Goal: Information Seeking & Learning: Learn about a topic

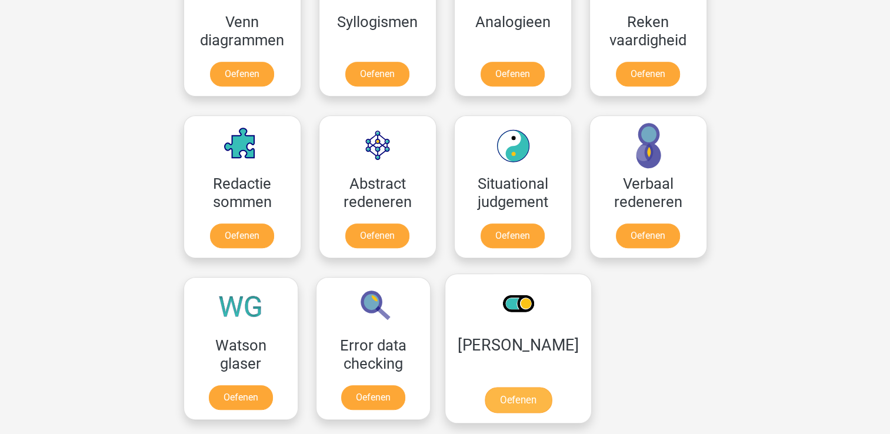
scroll to position [765, 0]
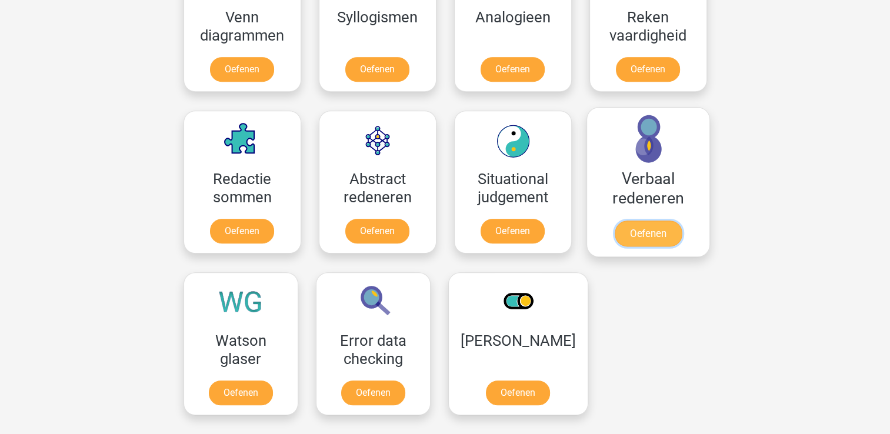
click at [626, 228] on link "Oefenen" at bounding box center [647, 234] width 67 height 26
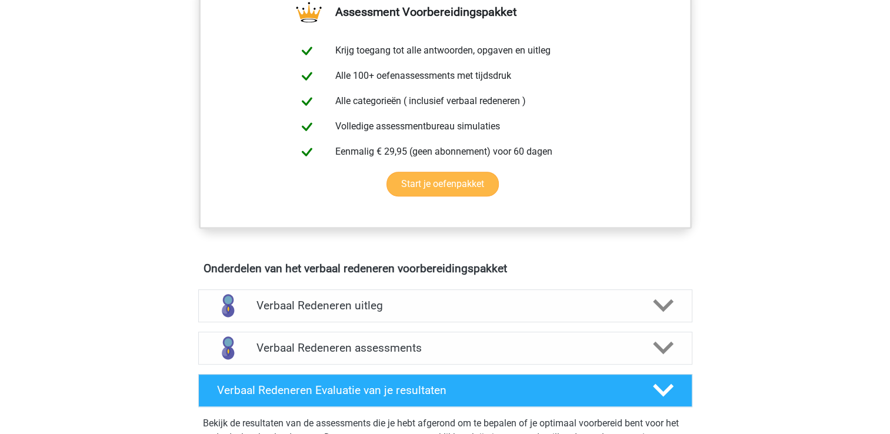
scroll to position [588, 0]
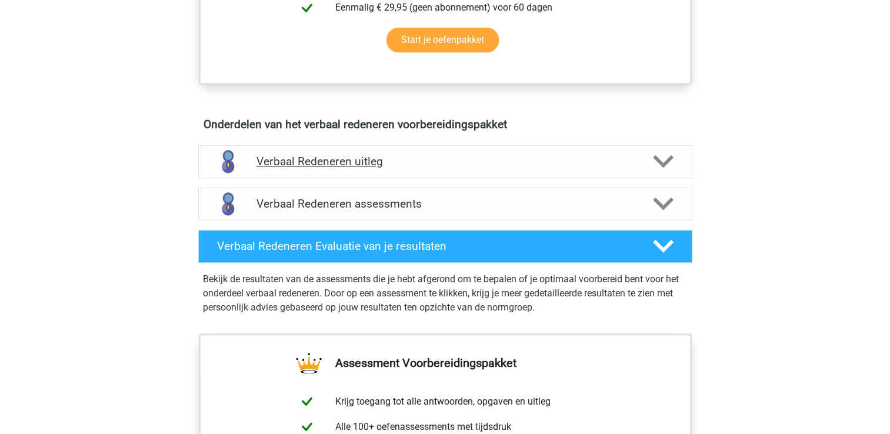
click at [659, 158] on polygon at bounding box center [663, 161] width 21 height 13
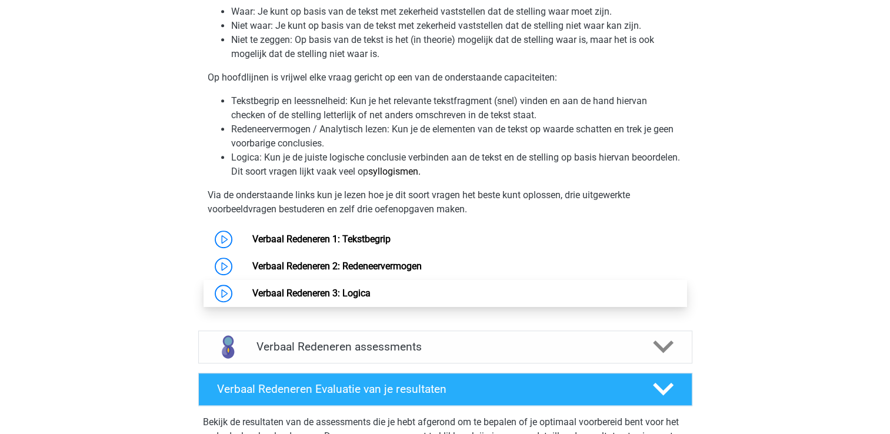
scroll to position [824, 0]
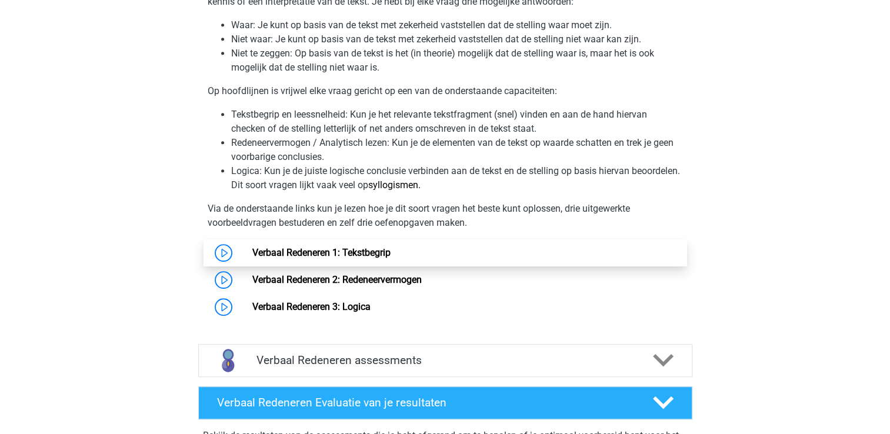
click at [374, 255] on link "Verbaal Redeneren 1: Tekstbegrip" at bounding box center [321, 252] width 138 height 11
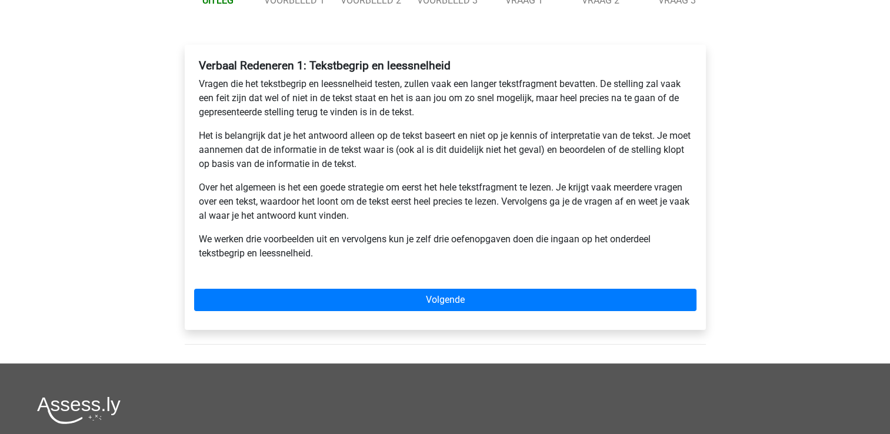
scroll to position [176, 0]
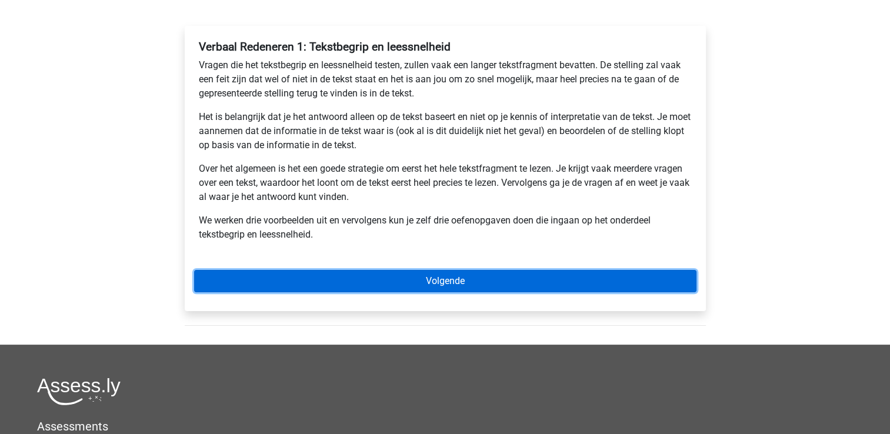
click at [422, 280] on link "Volgende" at bounding box center [445, 281] width 502 height 22
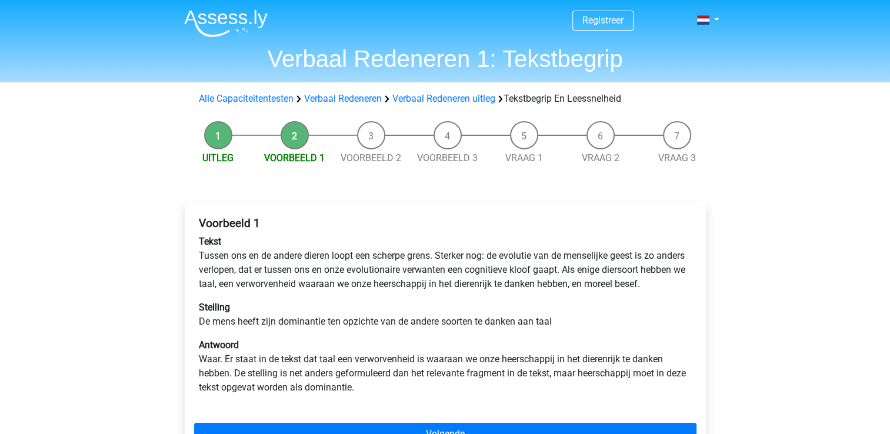
scroll to position [59, 0]
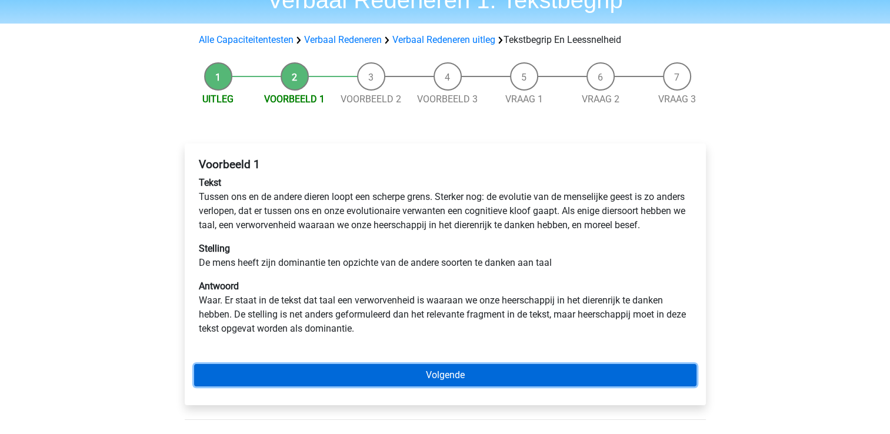
click at [459, 387] on link "Volgende" at bounding box center [445, 375] width 502 height 22
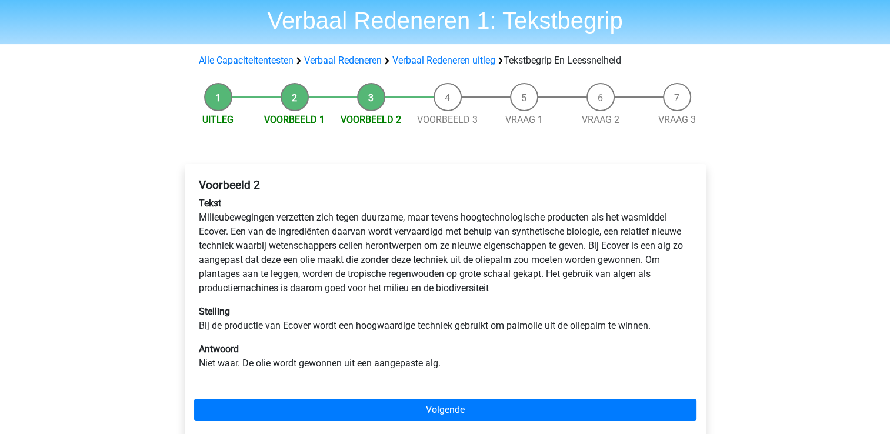
scroll to position [59, 0]
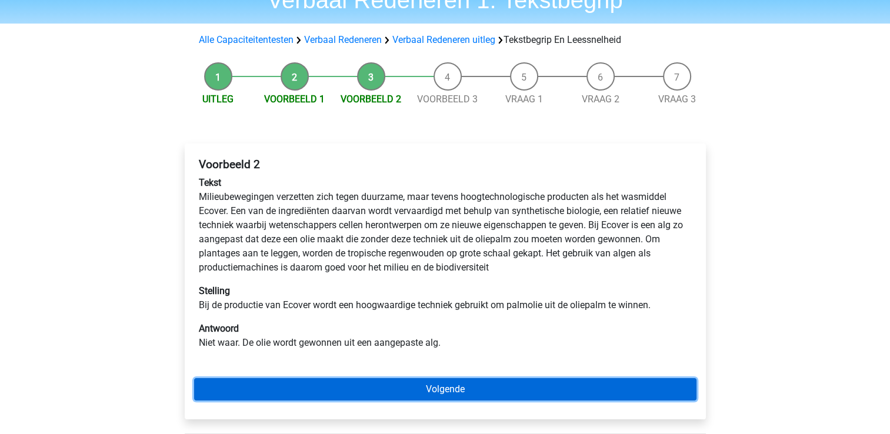
click at [438, 395] on link "Volgende" at bounding box center [445, 389] width 502 height 22
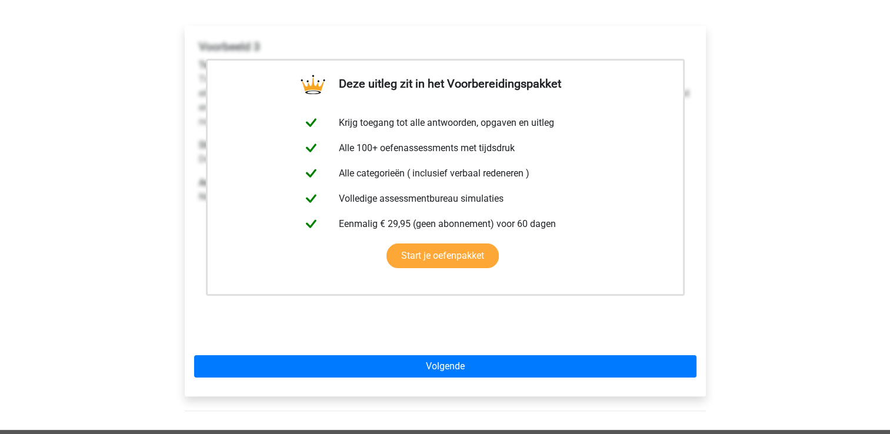
scroll to position [412, 0]
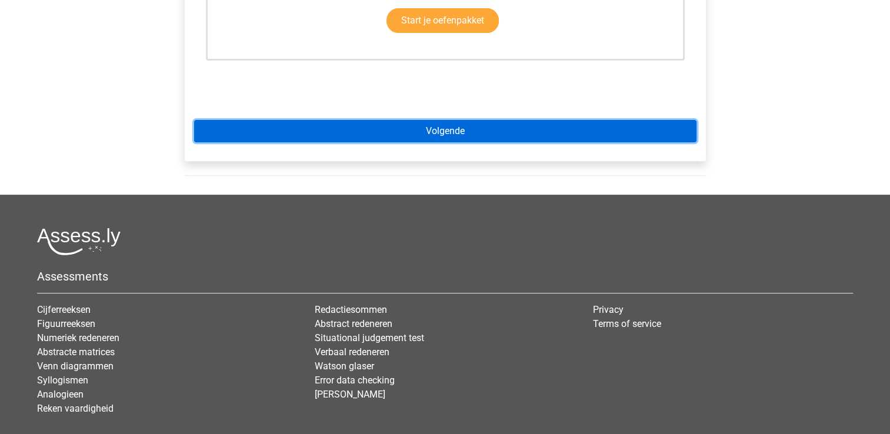
click at [448, 126] on link "Volgende" at bounding box center [445, 131] width 502 height 22
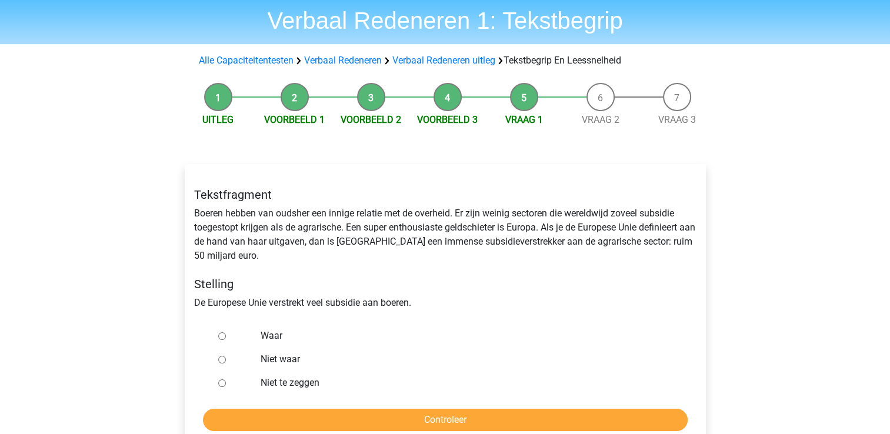
scroll to position [59, 0]
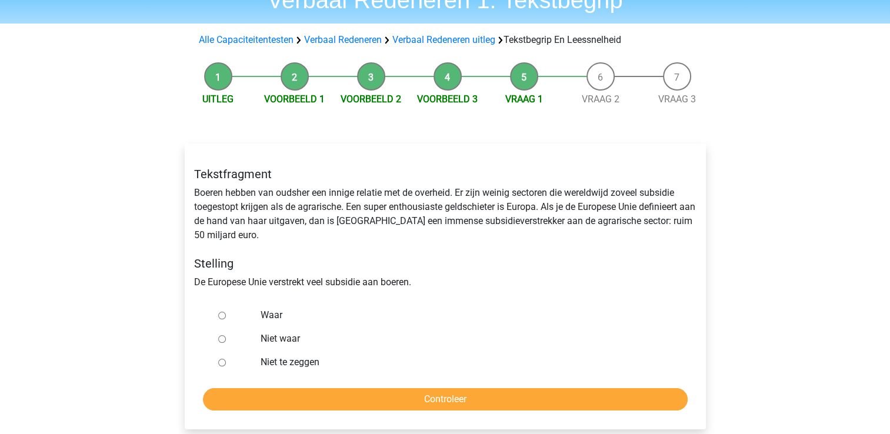
click at [269, 317] on label "Waar" at bounding box center [464, 315] width 407 height 14
click at [226, 317] on input "Waar" at bounding box center [222, 316] width 8 height 8
radio input "true"
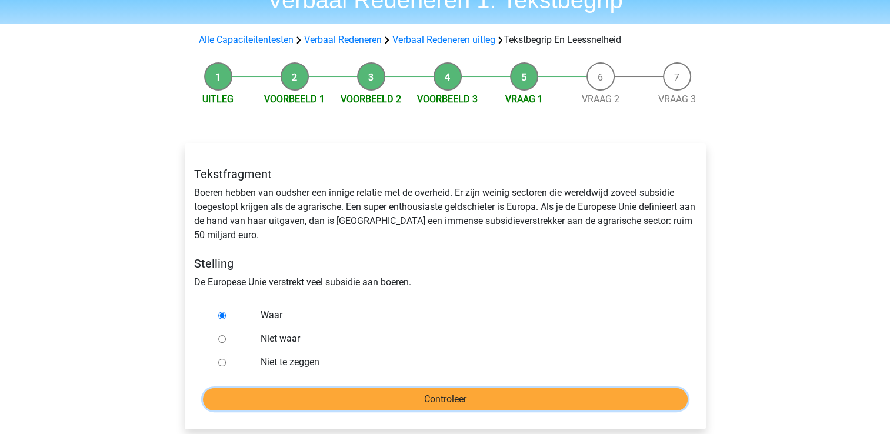
click at [431, 404] on input "Controleer" at bounding box center [445, 399] width 485 height 22
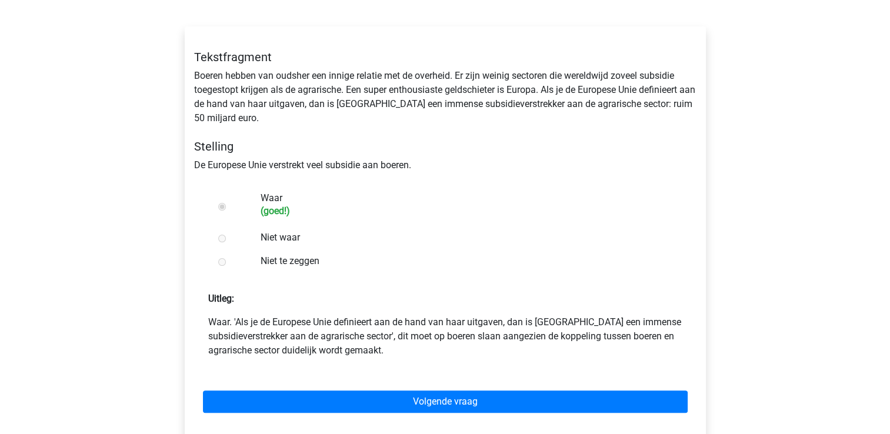
scroll to position [235, 0]
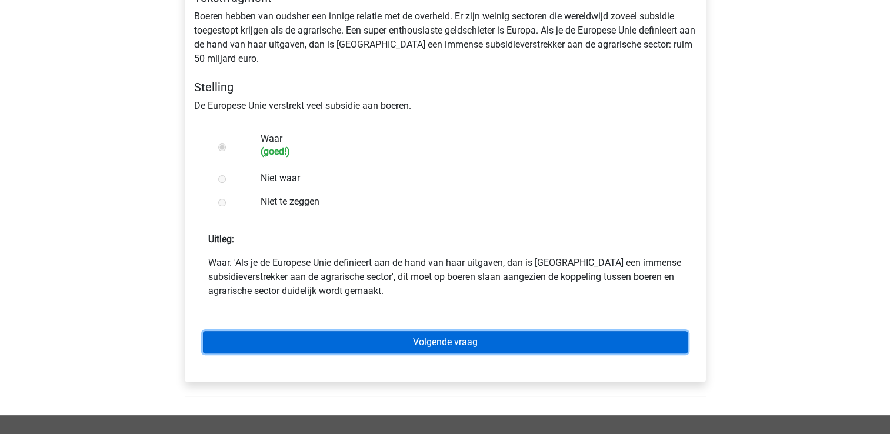
click at [448, 344] on link "Volgende vraag" at bounding box center [445, 342] width 485 height 22
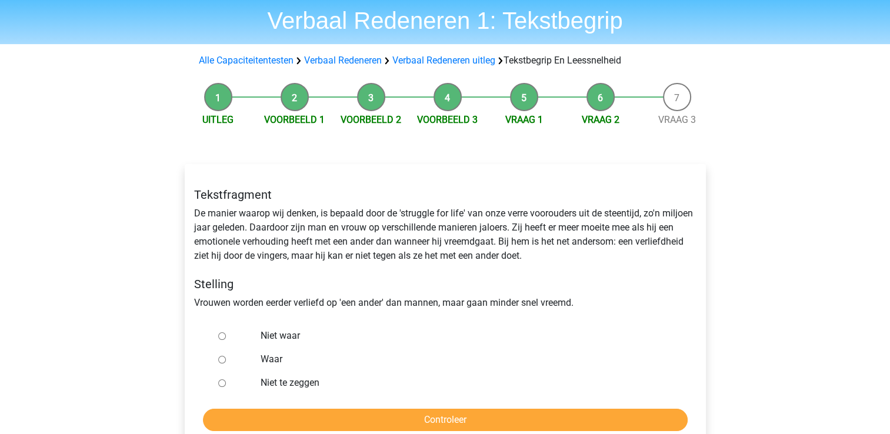
scroll to position [59, 0]
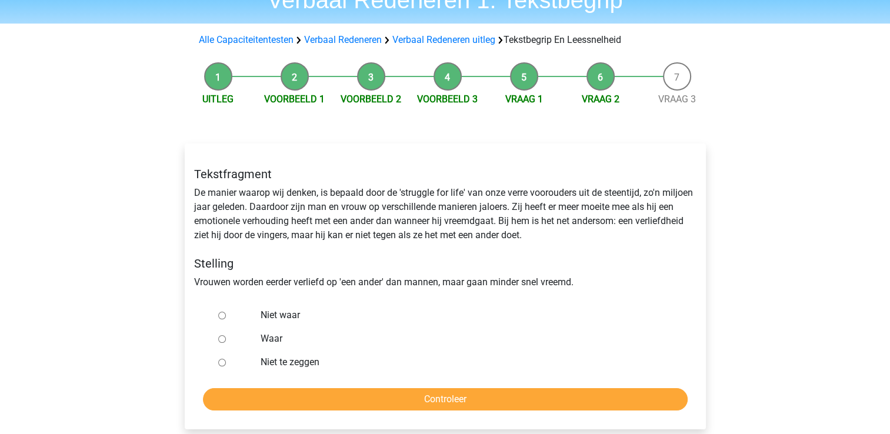
click at [274, 366] on label "Niet te zeggen" at bounding box center [464, 362] width 407 height 14
click at [226, 366] on input "Niet te zeggen" at bounding box center [222, 363] width 8 height 8
radio input "true"
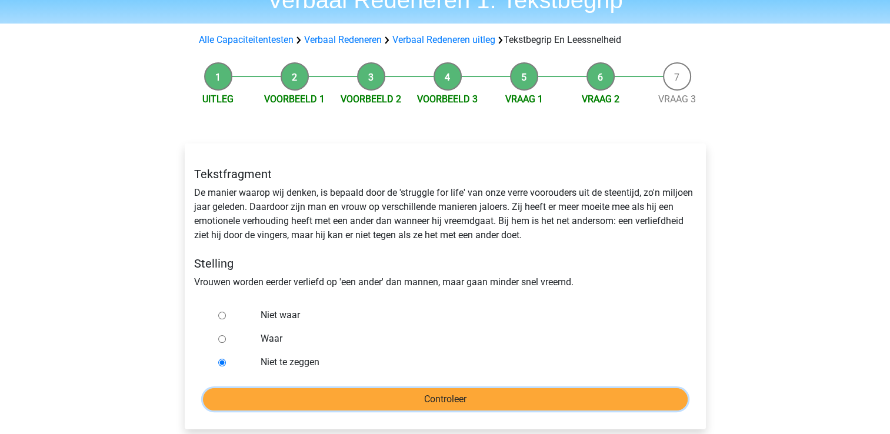
click at [405, 406] on input "Controleer" at bounding box center [445, 399] width 485 height 22
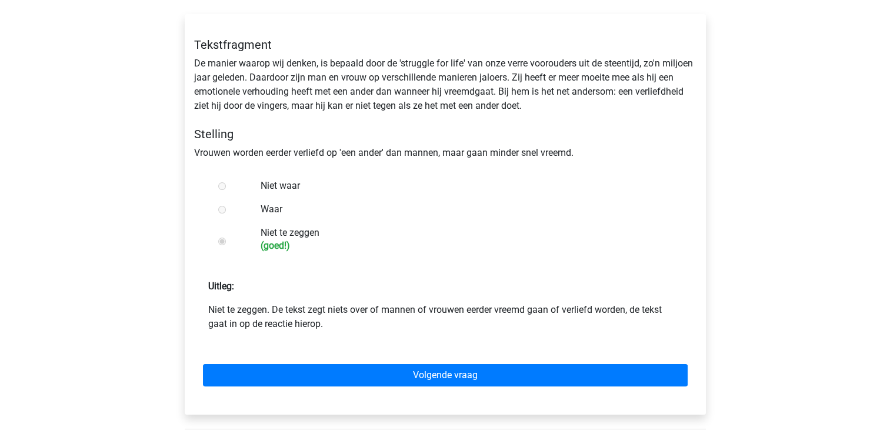
scroll to position [235, 0]
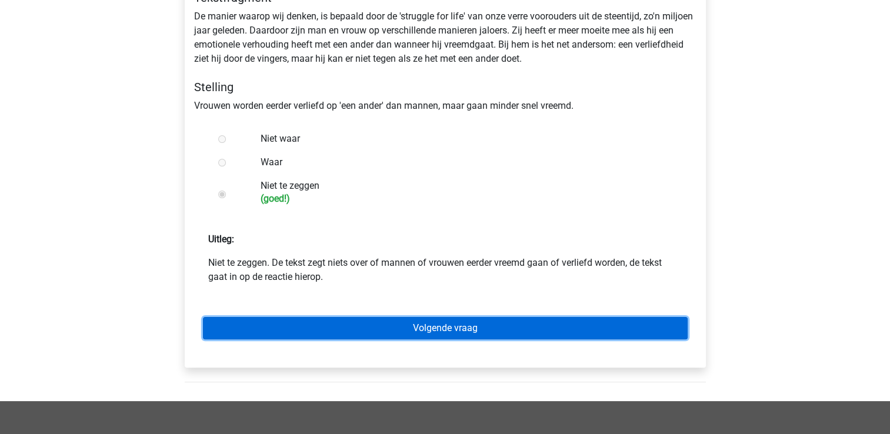
click at [415, 327] on link "Volgende vraag" at bounding box center [445, 328] width 485 height 22
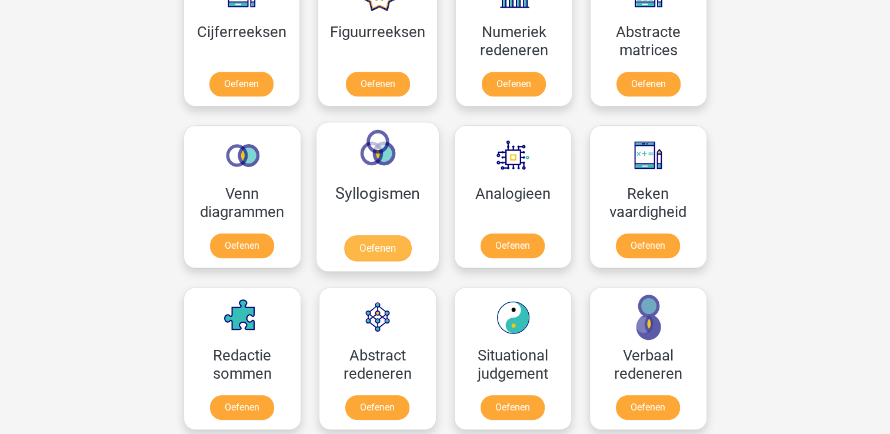
scroll to position [647, 0]
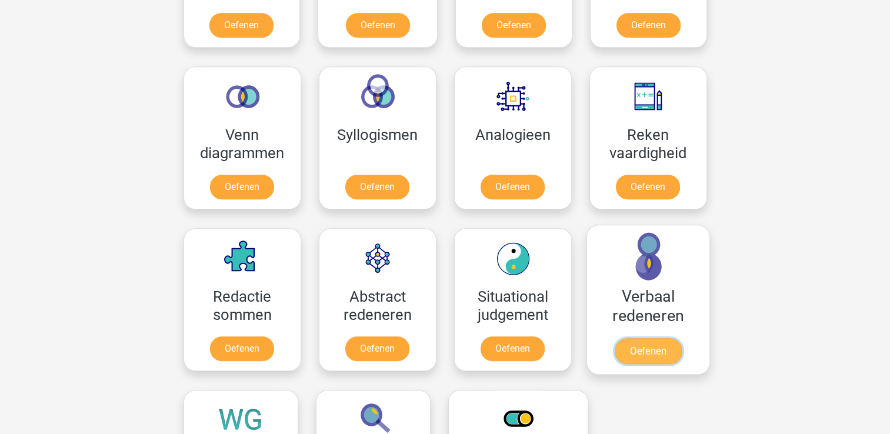
click at [661, 349] on link "Oefenen" at bounding box center [647, 351] width 67 height 26
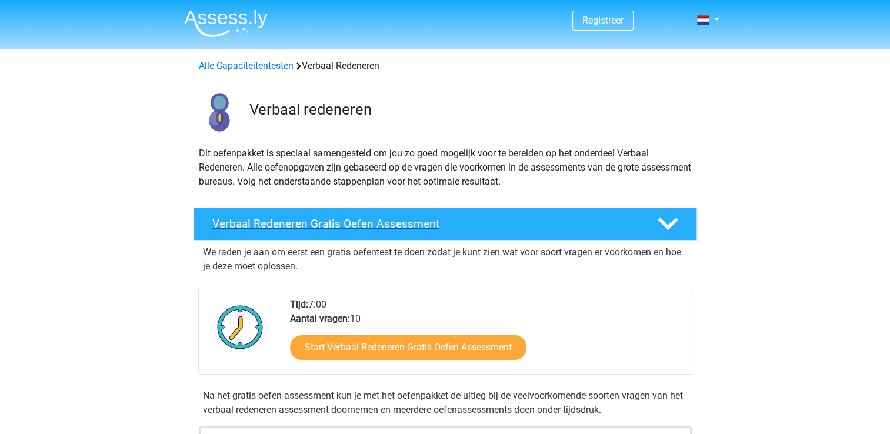
click at [667, 227] on polygon at bounding box center [668, 224] width 21 height 13
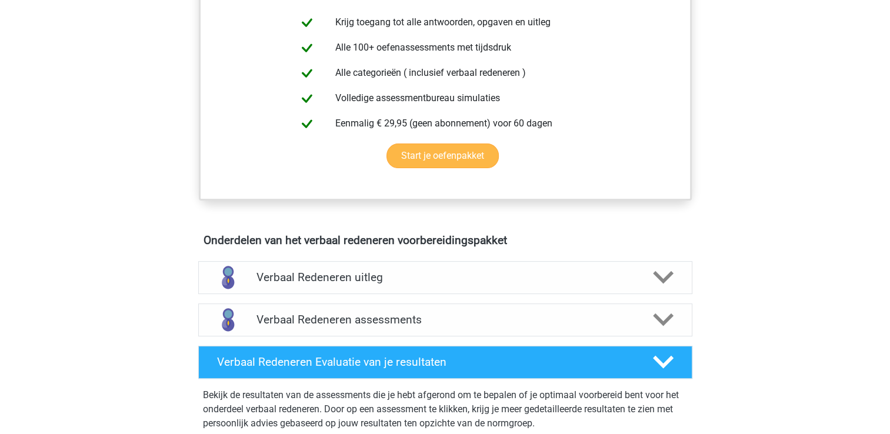
scroll to position [294, 0]
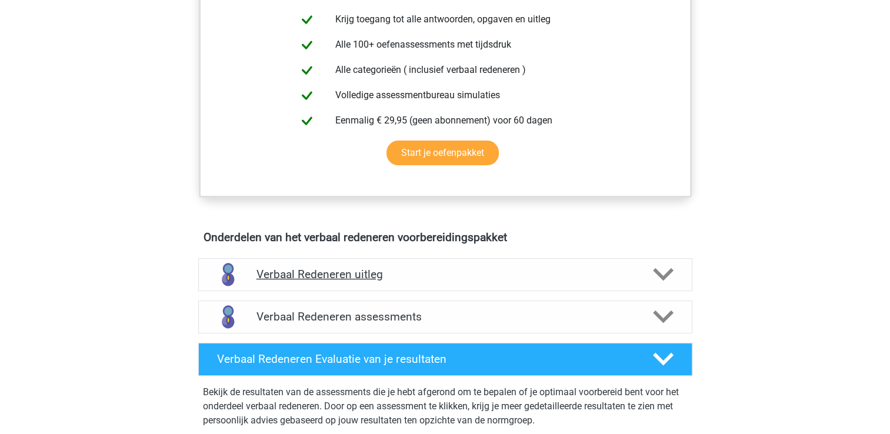
click at [661, 269] on icon at bounding box center [663, 274] width 21 height 21
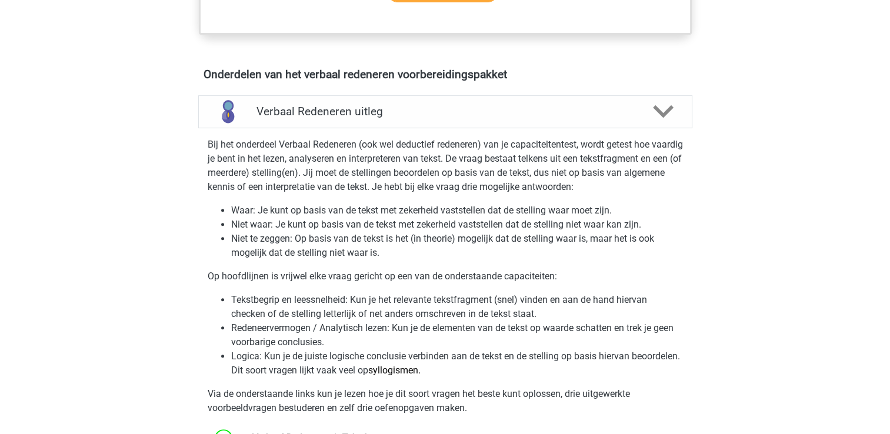
scroll to position [529, 0]
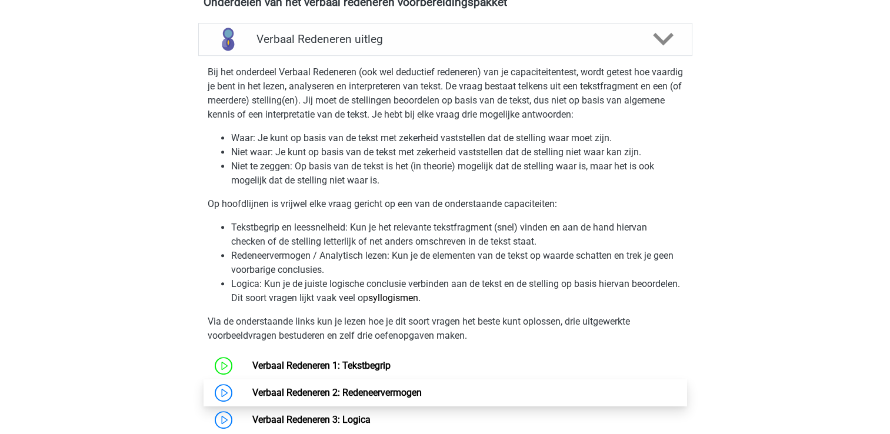
click at [354, 396] on link "Verbaal Redeneren 2: Redeneervermogen" at bounding box center [336, 392] width 169 height 11
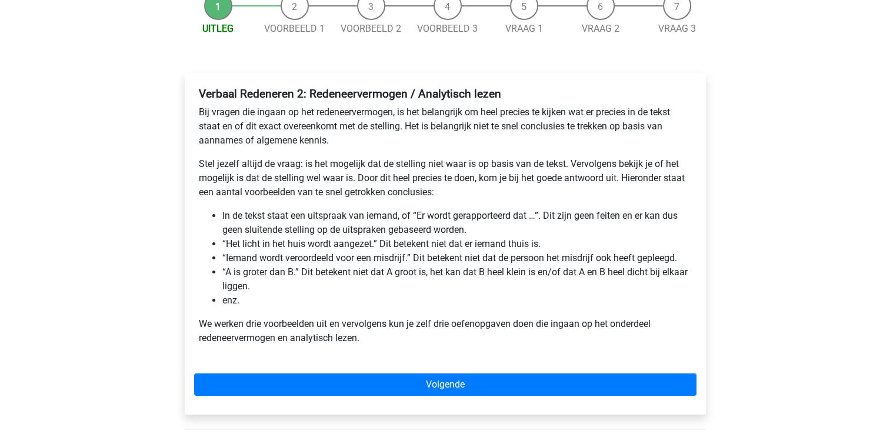
scroll to position [176, 0]
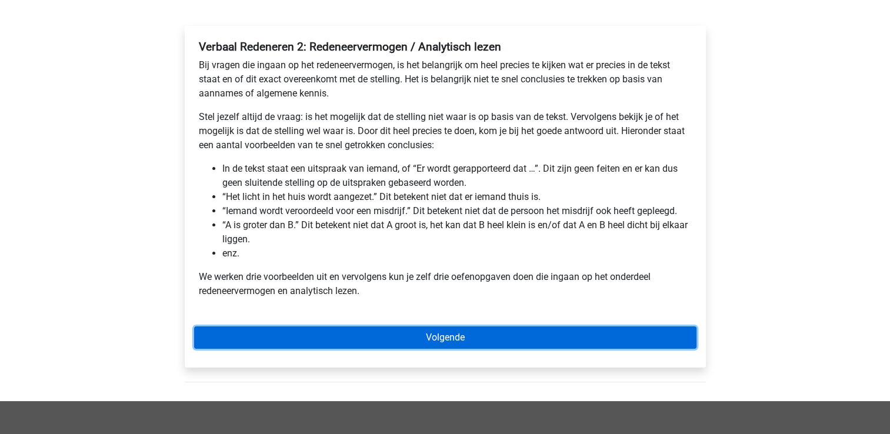
click at [428, 338] on link "Volgende" at bounding box center [445, 338] width 502 height 22
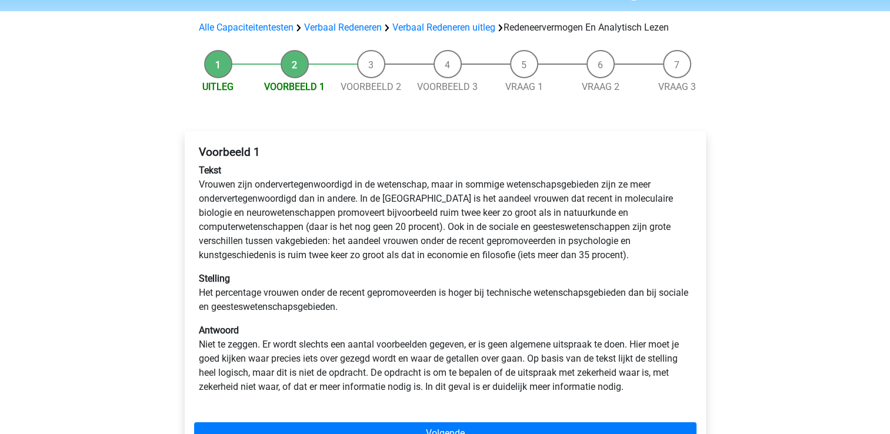
scroll to position [118, 0]
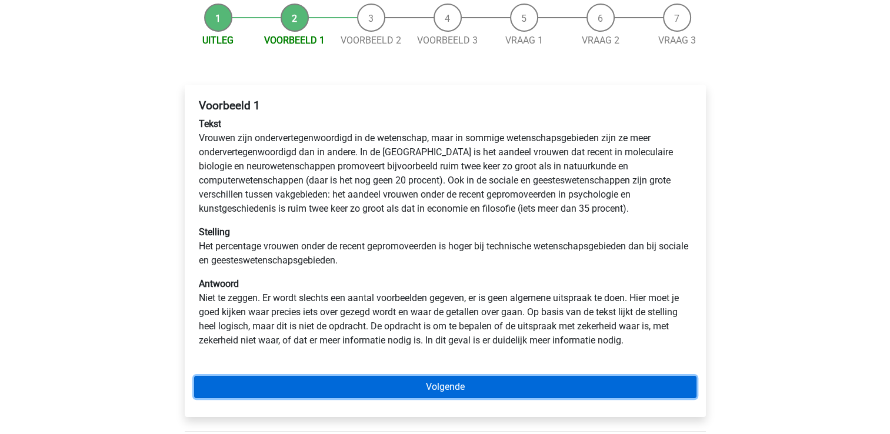
click at [441, 379] on link "Volgende" at bounding box center [445, 387] width 502 height 22
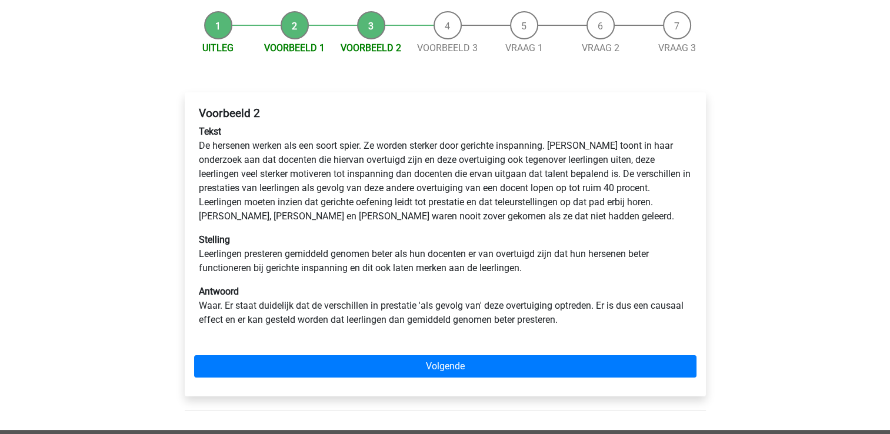
scroll to position [118, 0]
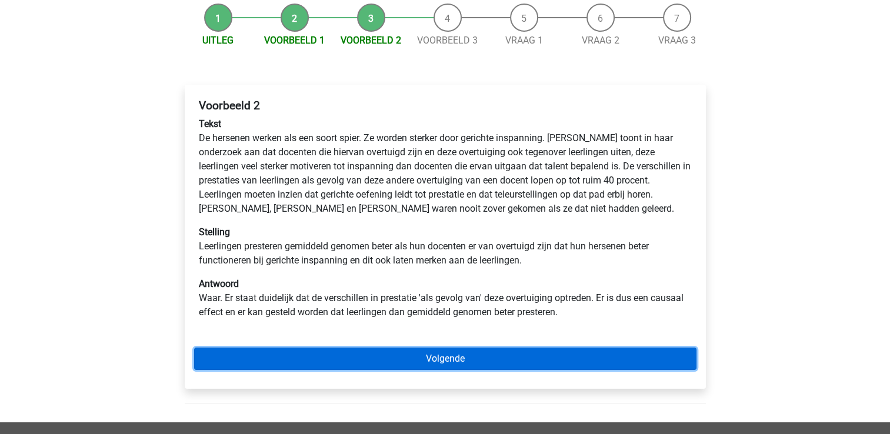
click at [454, 359] on link "Volgende" at bounding box center [445, 359] width 502 height 22
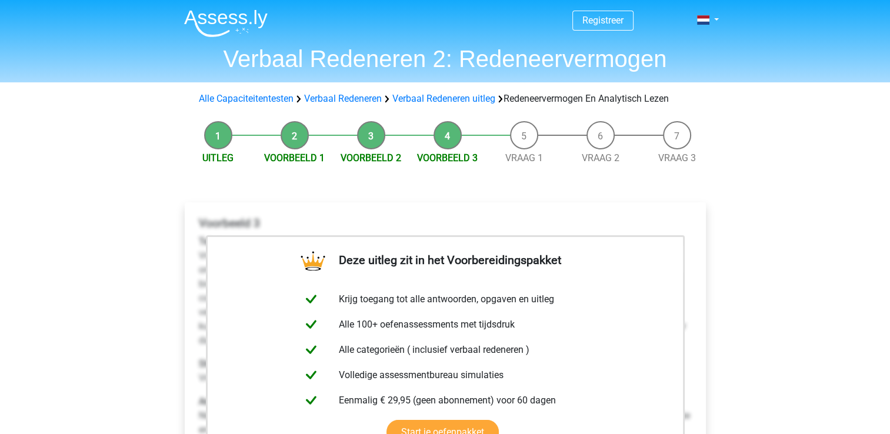
click at [522, 135] on li "Vraag 1" at bounding box center [524, 143] width 76 height 44
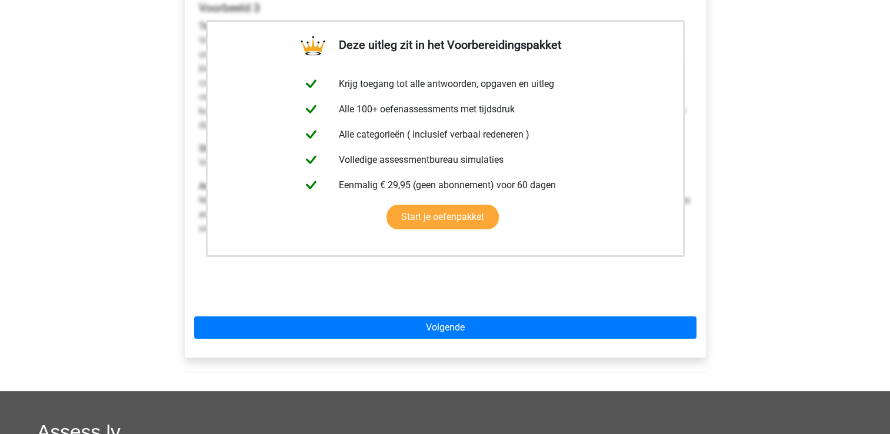
scroll to position [294, 0]
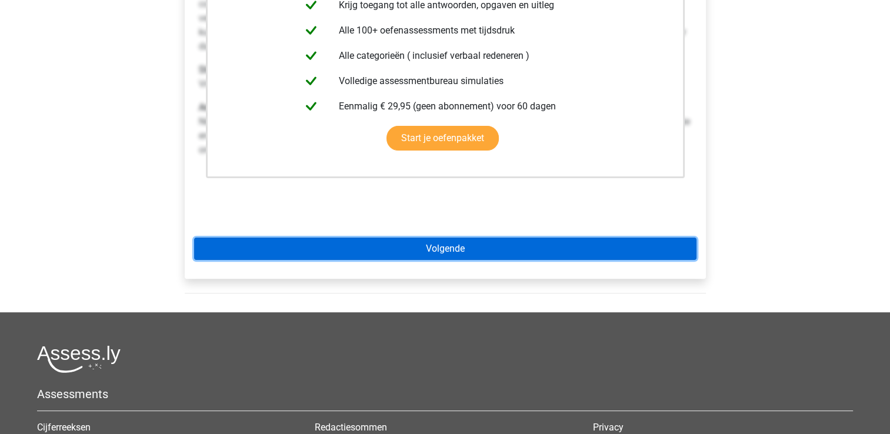
click at [447, 241] on link "Volgende" at bounding box center [445, 249] width 502 height 22
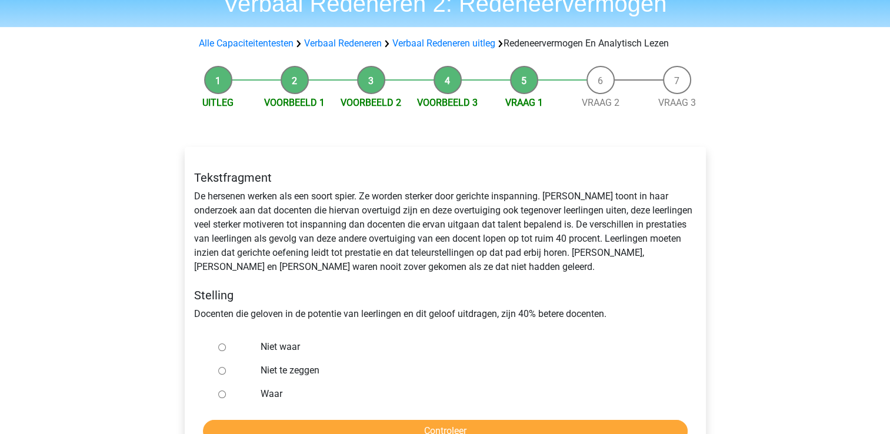
scroll to position [118, 0]
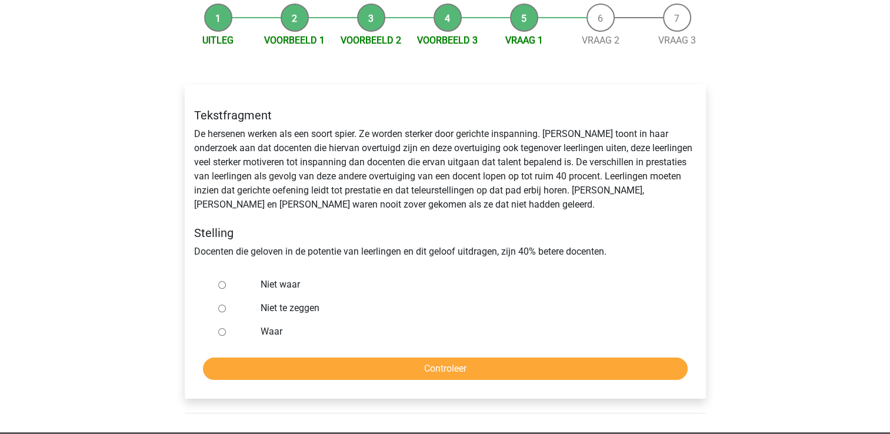
click at [281, 307] on label "Niet te zeggen" at bounding box center [464, 308] width 407 height 14
click at [226, 307] on input "Niet te zeggen" at bounding box center [222, 309] width 8 height 8
radio input "true"
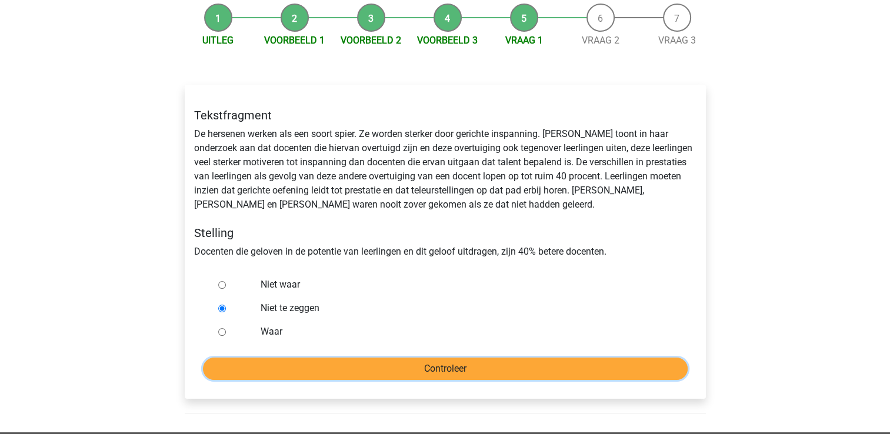
click at [388, 373] on input "Controleer" at bounding box center [445, 369] width 485 height 22
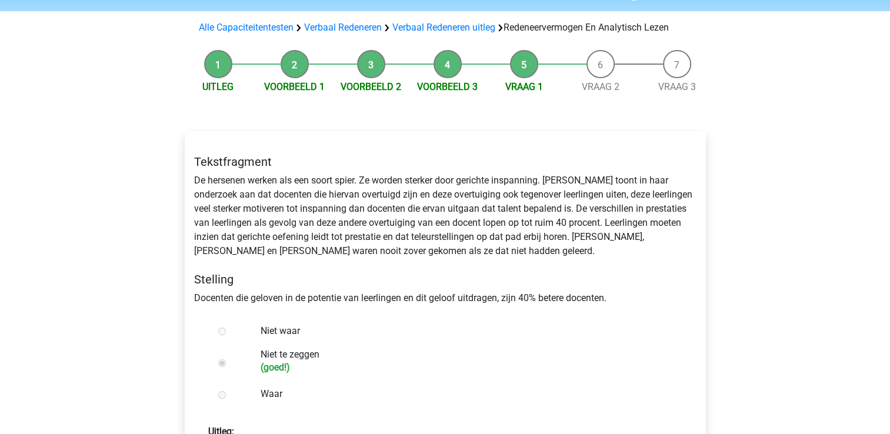
scroll to position [176, 0]
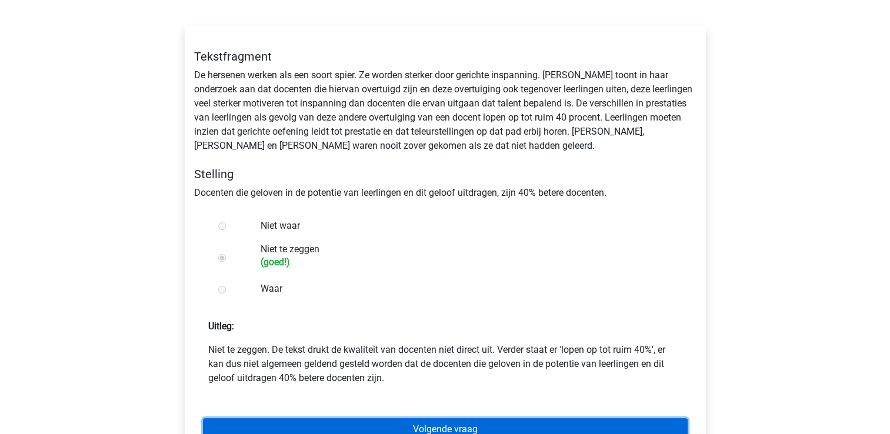
click at [506, 427] on link "Volgende vraag" at bounding box center [445, 429] width 485 height 22
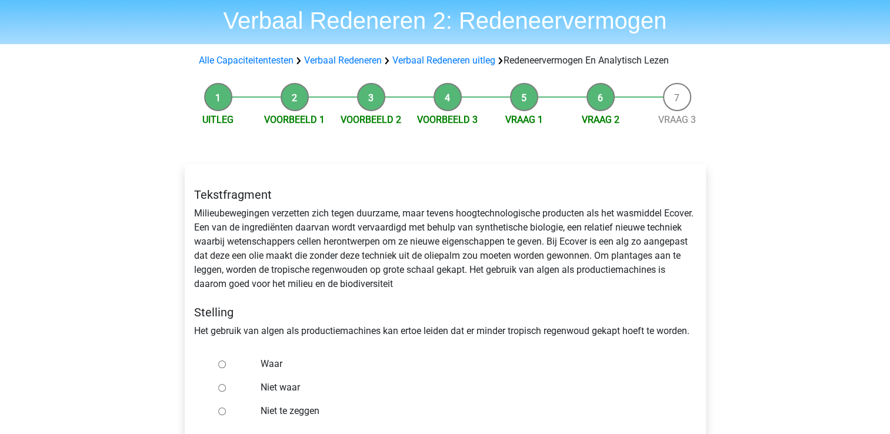
scroll to position [59, 0]
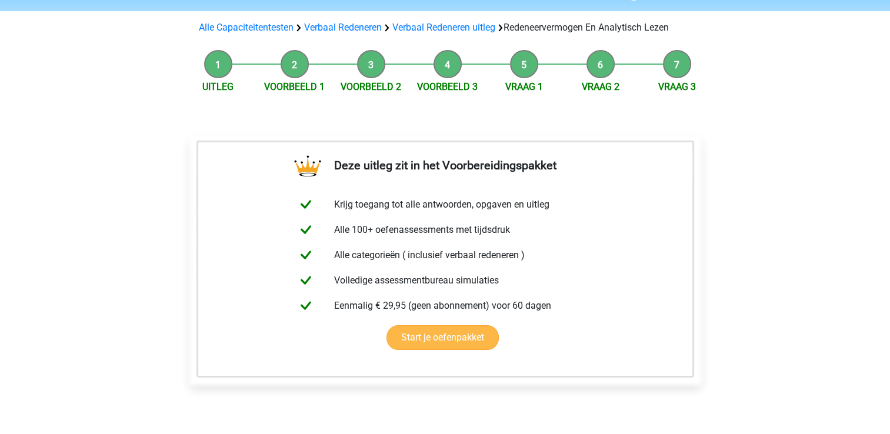
scroll to position [176, 0]
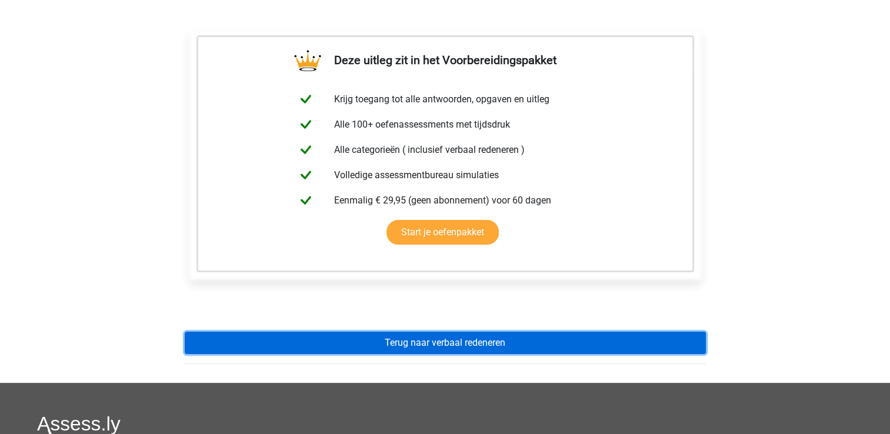
click at [468, 345] on link "Terug naar verbaal redeneren" at bounding box center [445, 343] width 521 height 22
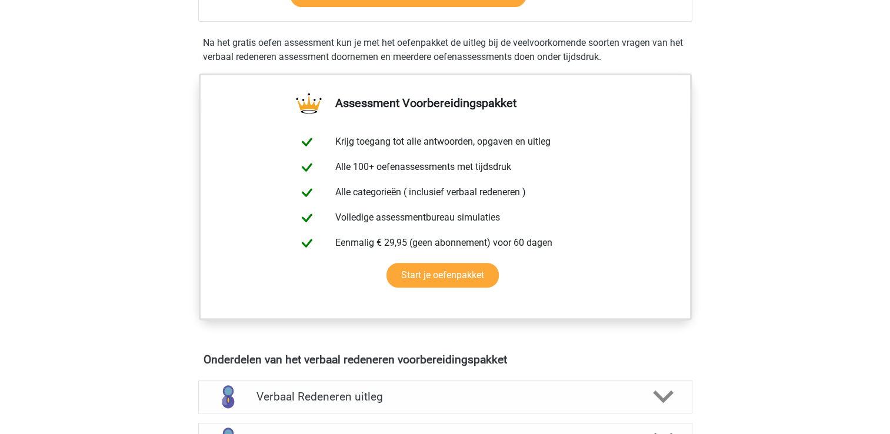
scroll to position [588, 0]
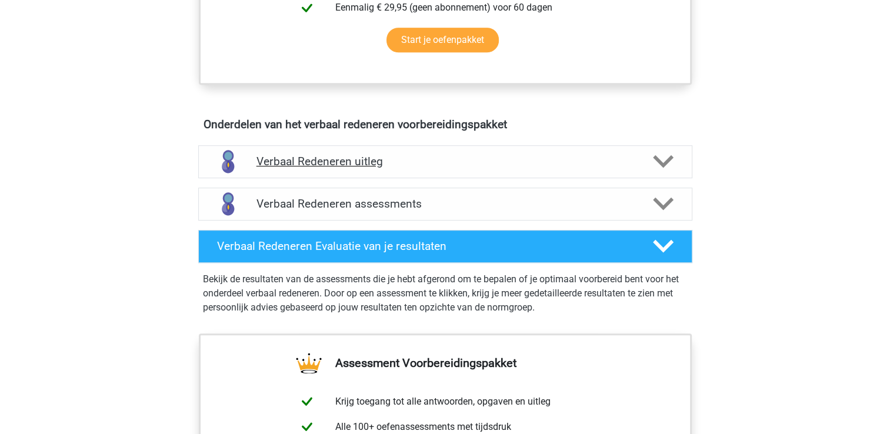
click at [664, 146] on div "Verbaal Redeneren uitleg" at bounding box center [445, 161] width 494 height 33
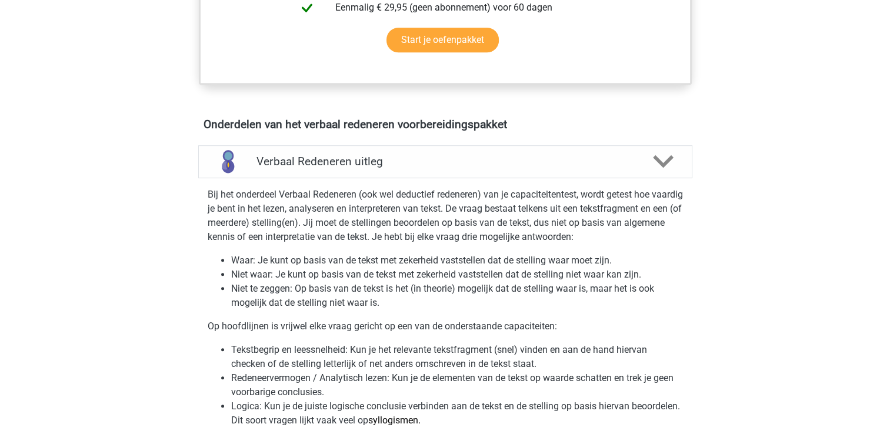
scroll to position [882, 0]
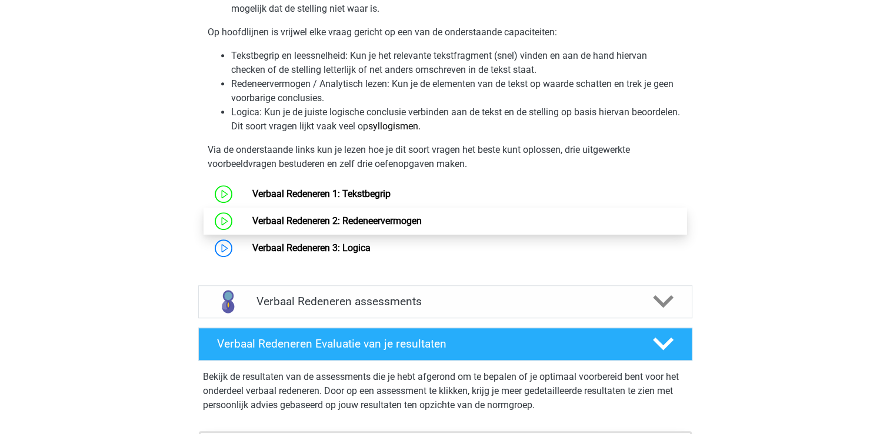
click at [375, 217] on link "Verbaal Redeneren 2: Redeneervermogen" at bounding box center [336, 220] width 169 height 11
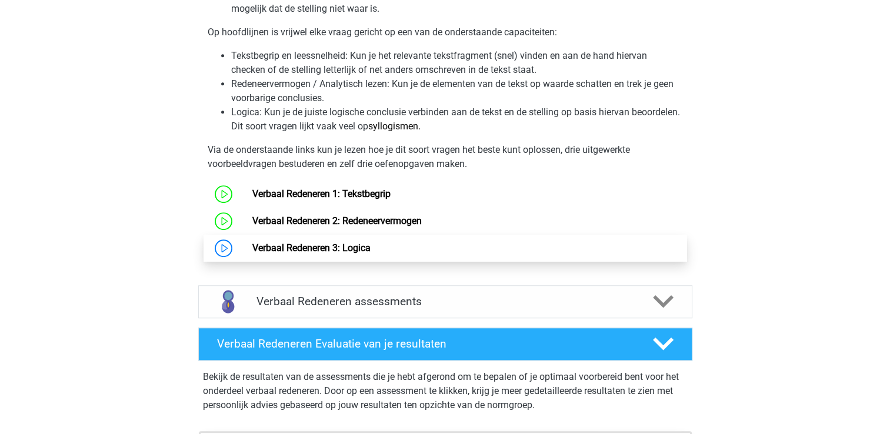
click at [325, 242] on link "Verbaal Redeneren 3: Logica" at bounding box center [311, 247] width 118 height 11
click at [360, 244] on link "Verbaal Redeneren 3: Logica" at bounding box center [311, 247] width 118 height 11
click at [252, 246] on link "Verbaal Redeneren 3: Logica" at bounding box center [311, 247] width 118 height 11
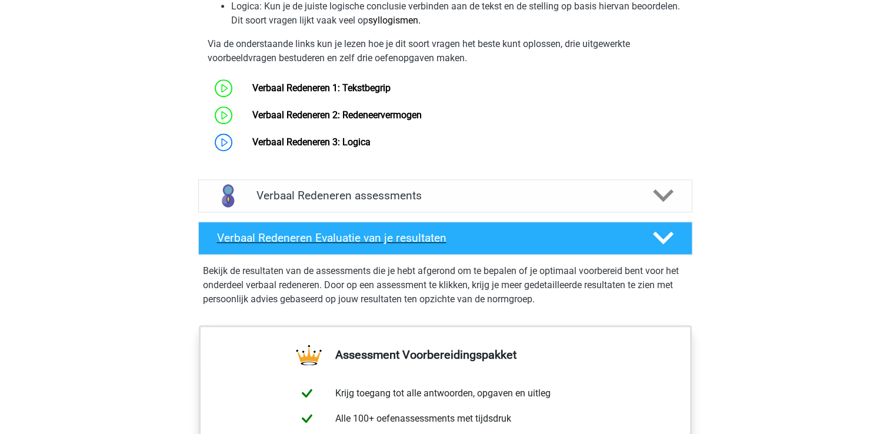
scroll to position [1000, 0]
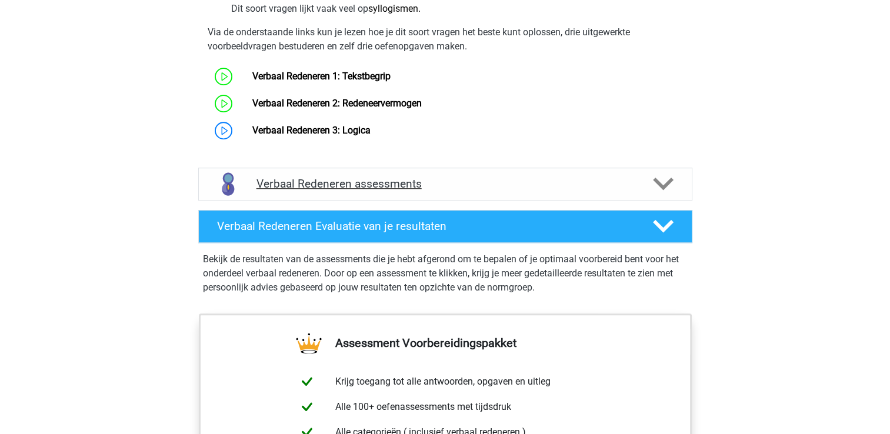
click at [669, 180] on polygon at bounding box center [663, 184] width 21 height 13
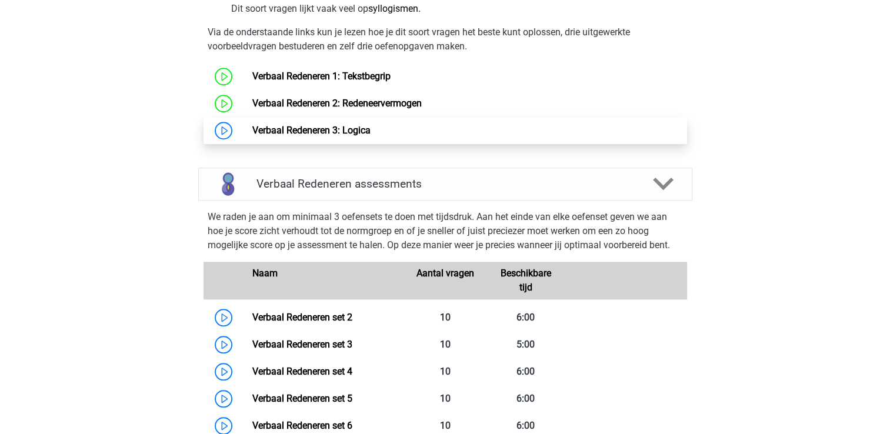
click at [265, 126] on link "Verbaal Redeneren 3: Logica" at bounding box center [311, 130] width 118 height 11
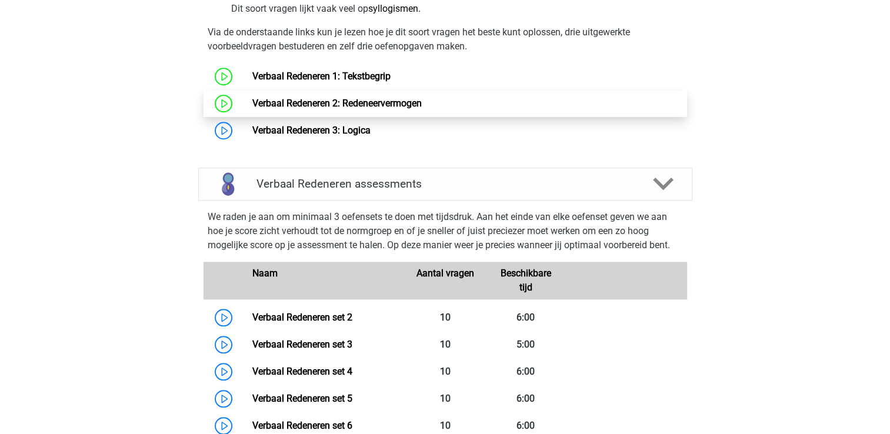
click at [252, 98] on link "Verbaal Redeneren 2: Redeneervermogen" at bounding box center [336, 103] width 169 height 11
click at [294, 98] on link "Verbaal Redeneren 2: Redeneervermogen" at bounding box center [336, 103] width 169 height 11
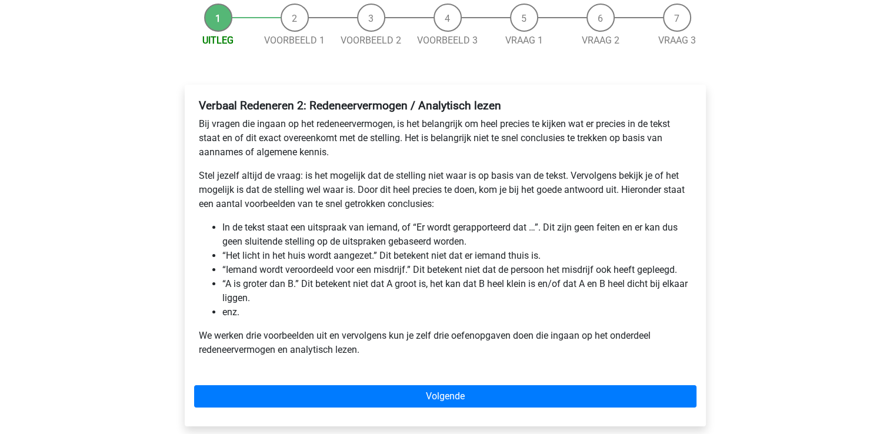
scroll to position [176, 0]
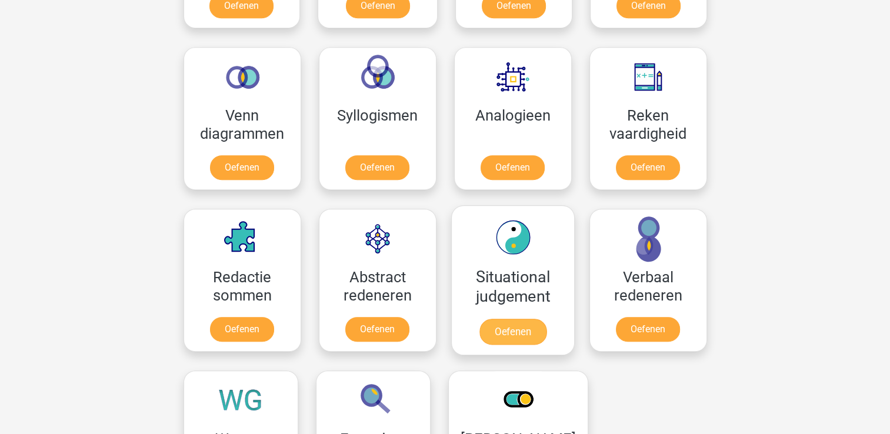
scroll to position [647, 0]
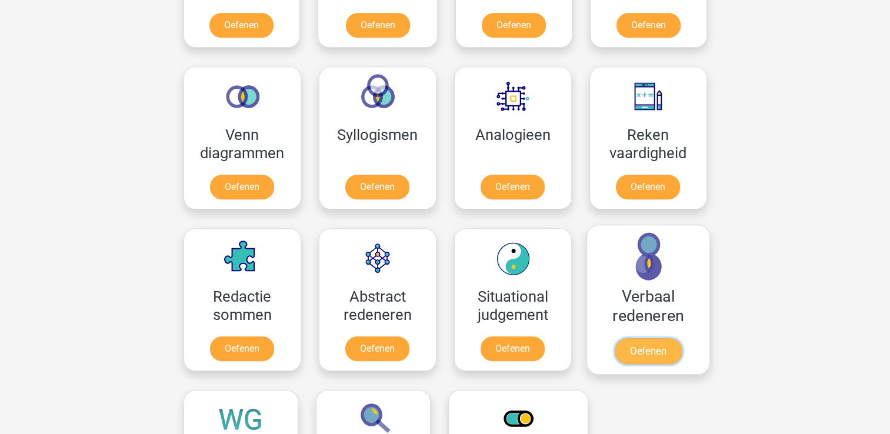
click at [659, 342] on link "Oefenen" at bounding box center [647, 351] width 67 height 26
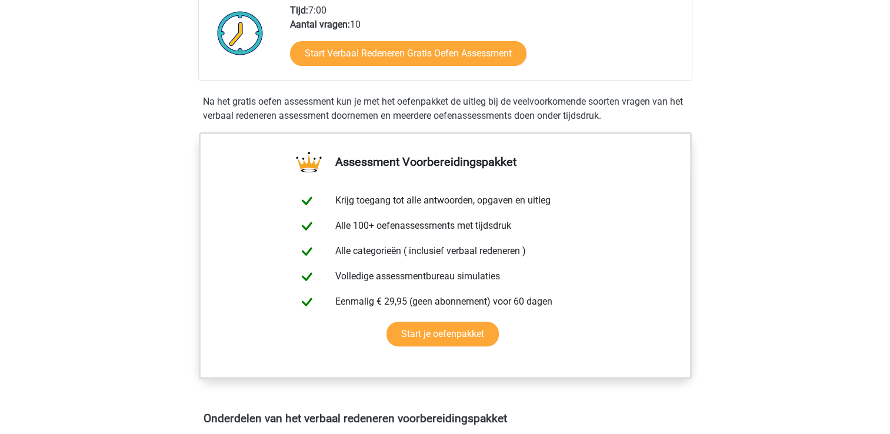
scroll to position [471, 0]
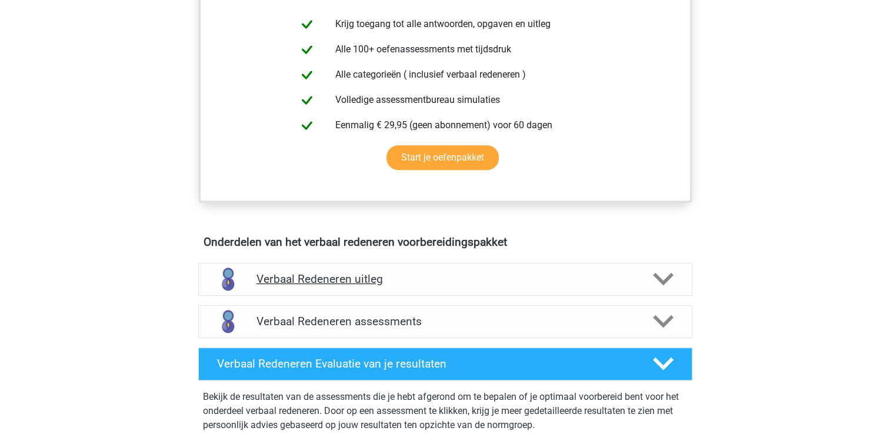
click at [655, 278] on icon at bounding box center [663, 279] width 21 height 21
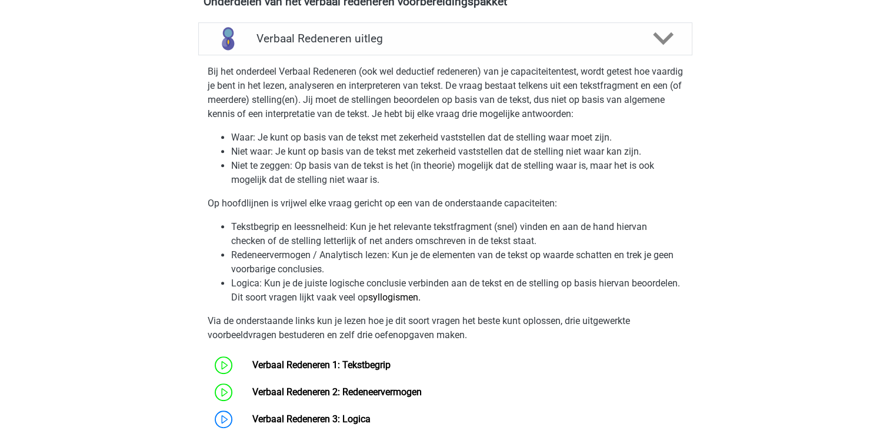
scroll to position [824, 0]
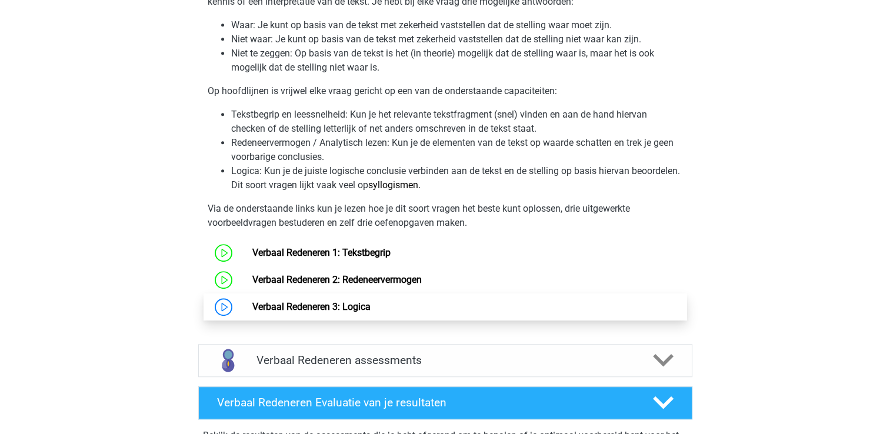
click at [355, 301] on link "Verbaal Redeneren 3: Logica" at bounding box center [311, 306] width 118 height 11
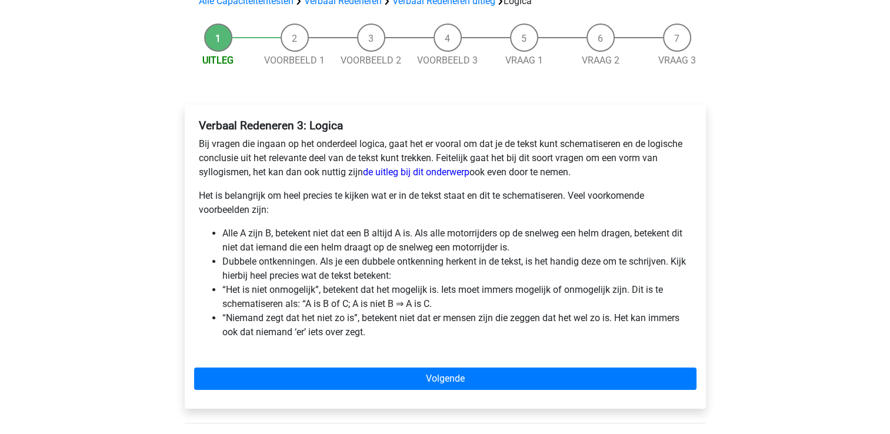
scroll to position [118, 0]
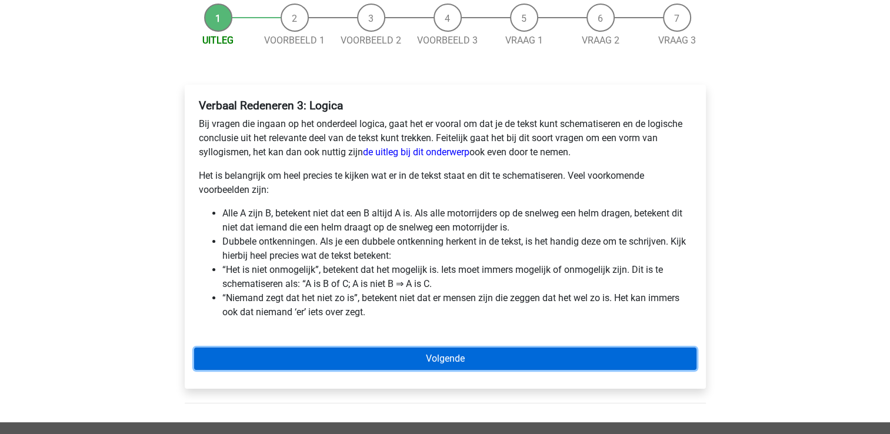
click at [426, 354] on link "Volgende" at bounding box center [445, 359] width 502 height 22
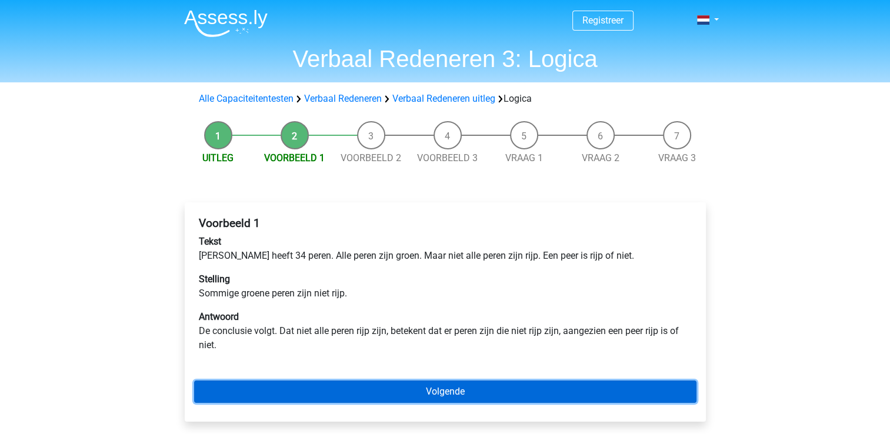
click at [465, 393] on link "Volgende" at bounding box center [445, 392] width 502 height 22
click at [460, 397] on link "Volgende" at bounding box center [445, 392] width 502 height 22
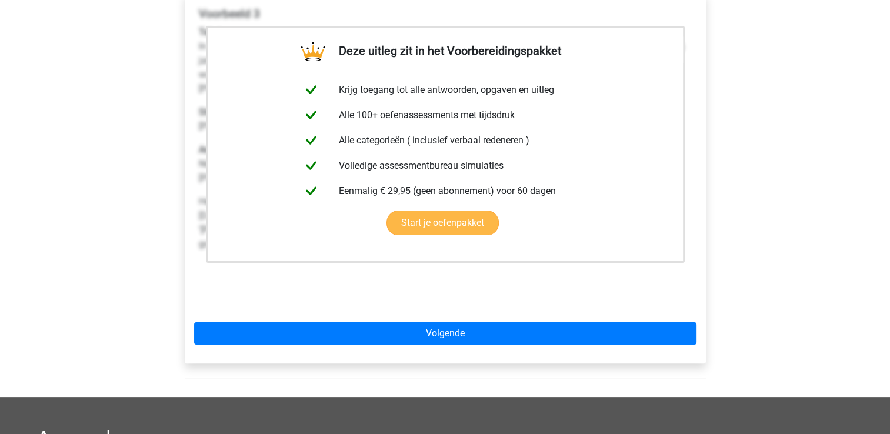
scroll to position [294, 0]
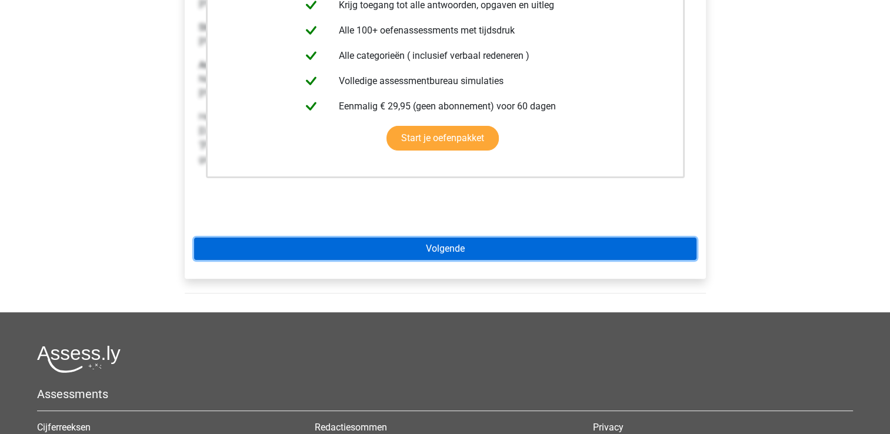
click at [428, 245] on link "Volgende" at bounding box center [445, 249] width 502 height 22
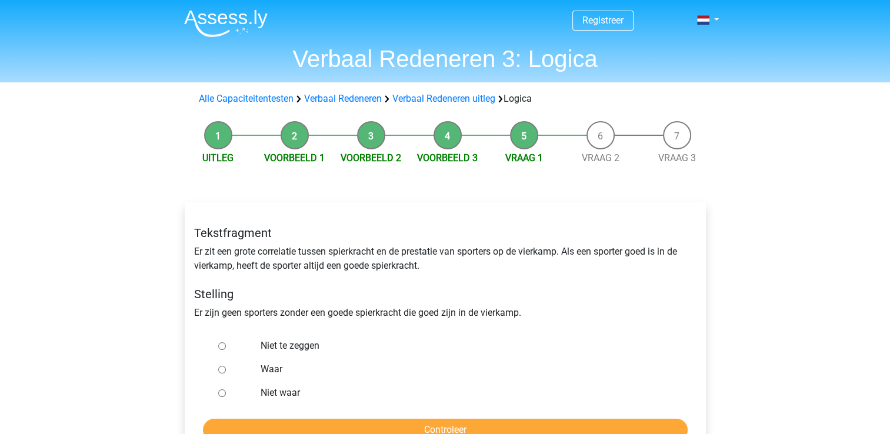
scroll to position [118, 0]
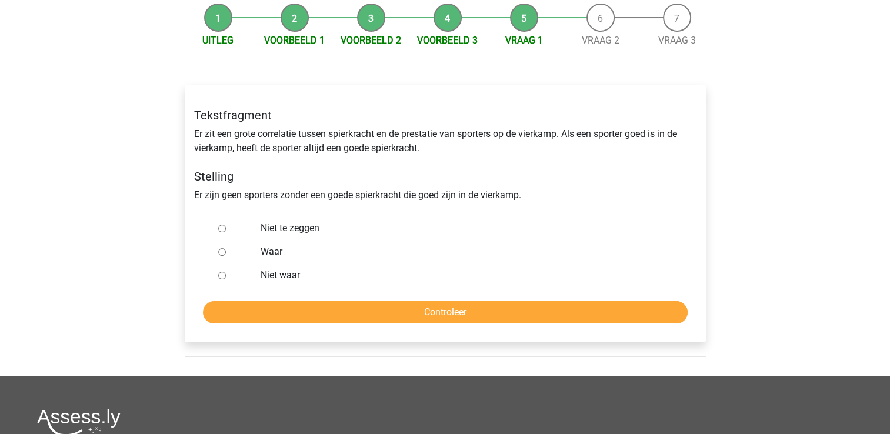
click at [271, 248] on label "Waar" at bounding box center [464, 252] width 407 height 14
click at [226, 248] on input "Waar" at bounding box center [222, 252] width 8 height 8
radio input "true"
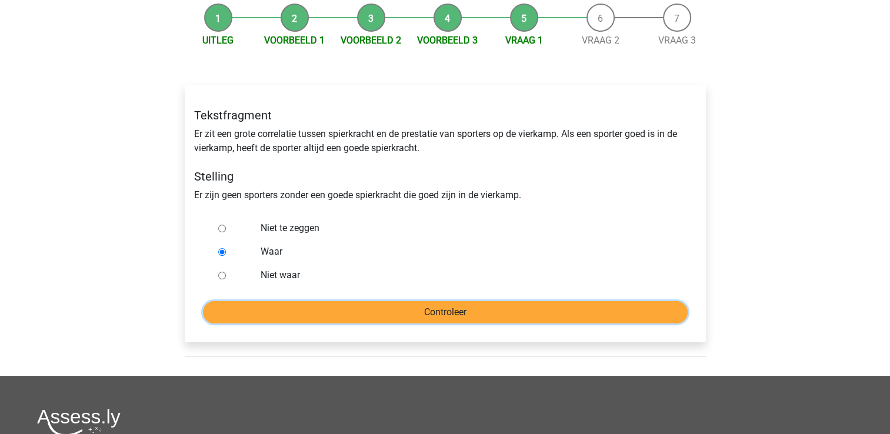
click at [450, 311] on input "Controleer" at bounding box center [445, 312] width 485 height 22
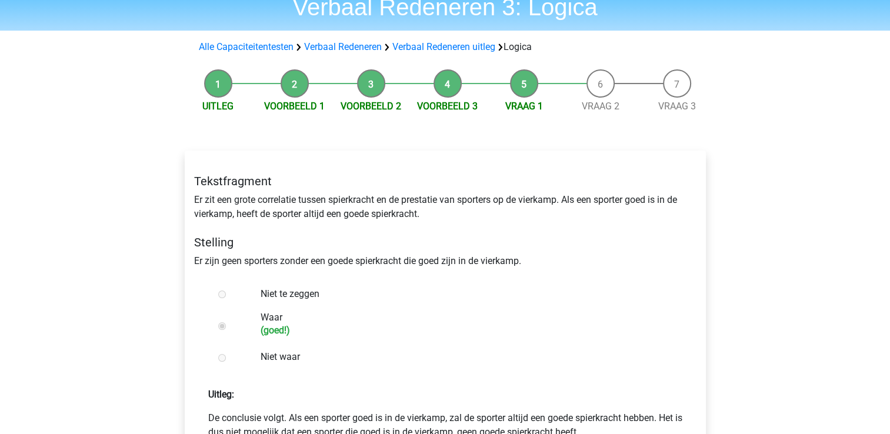
scroll to position [118, 0]
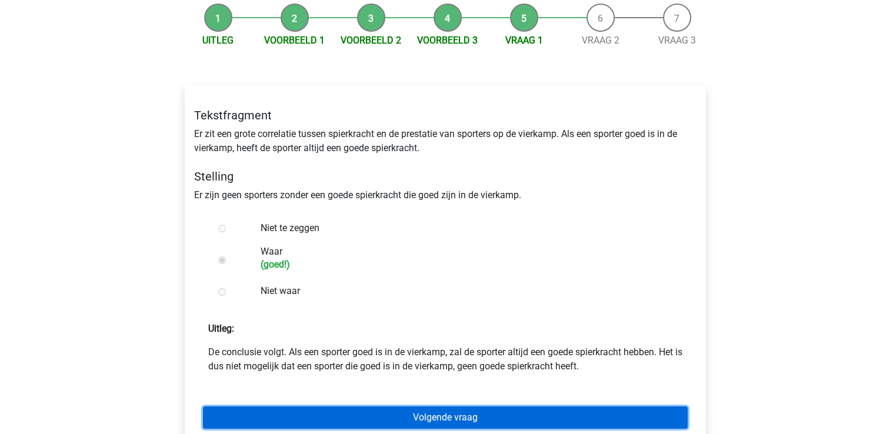
click at [481, 417] on link "Volgende vraag" at bounding box center [445, 418] width 485 height 22
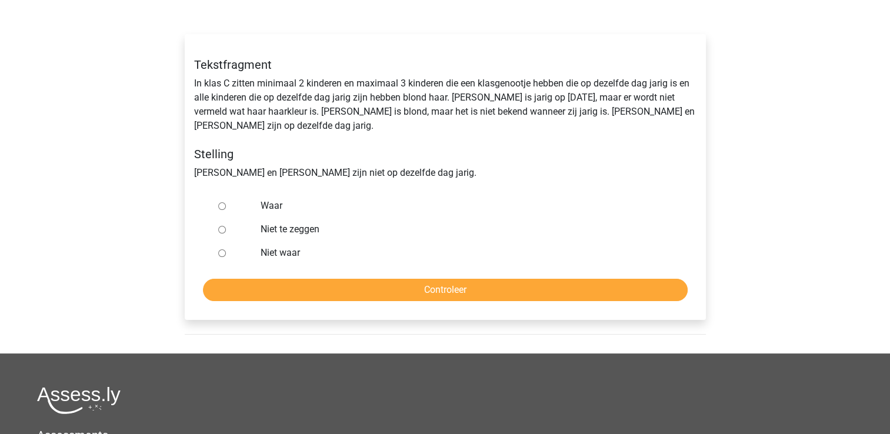
scroll to position [176, 0]
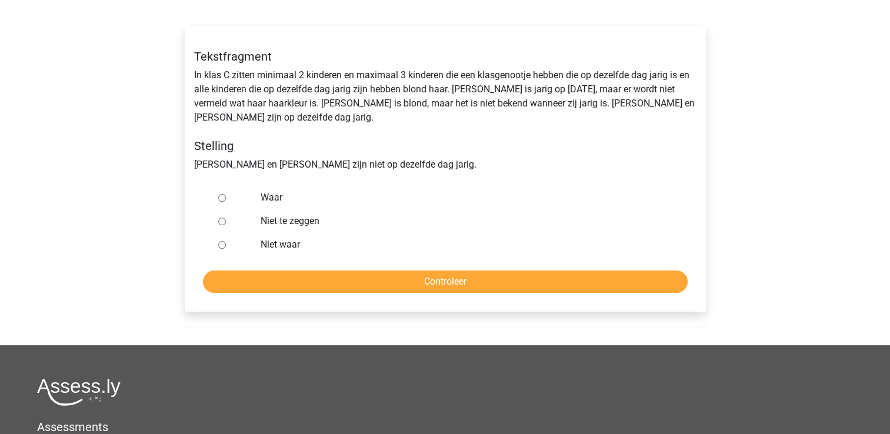
click at [284, 214] on label "Niet te zeggen" at bounding box center [464, 221] width 407 height 14
click at [226, 218] on input "Niet te zeggen" at bounding box center [222, 222] width 8 height 8
radio input "true"
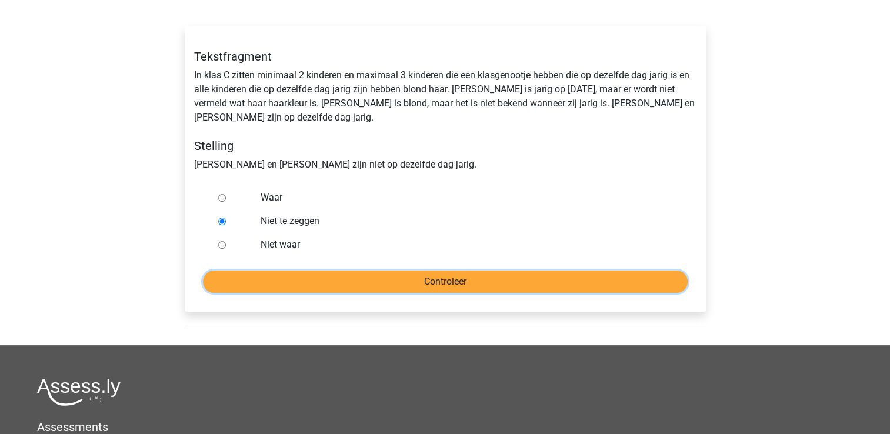
click at [433, 278] on input "Controleer" at bounding box center [445, 282] width 485 height 22
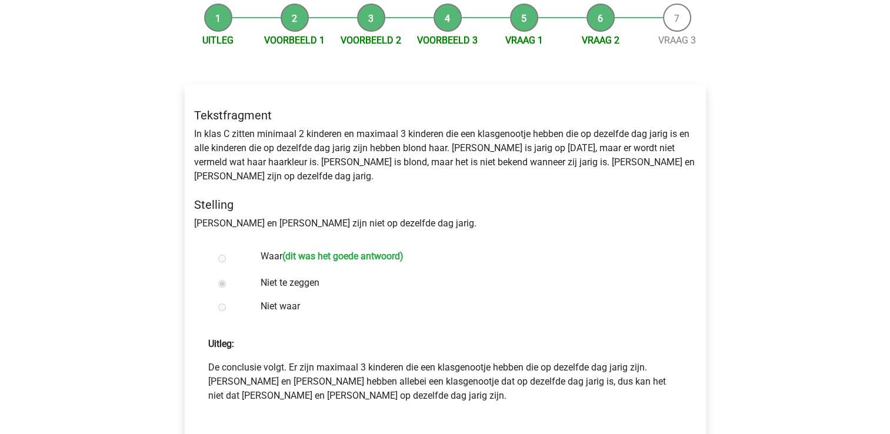
scroll to position [235, 0]
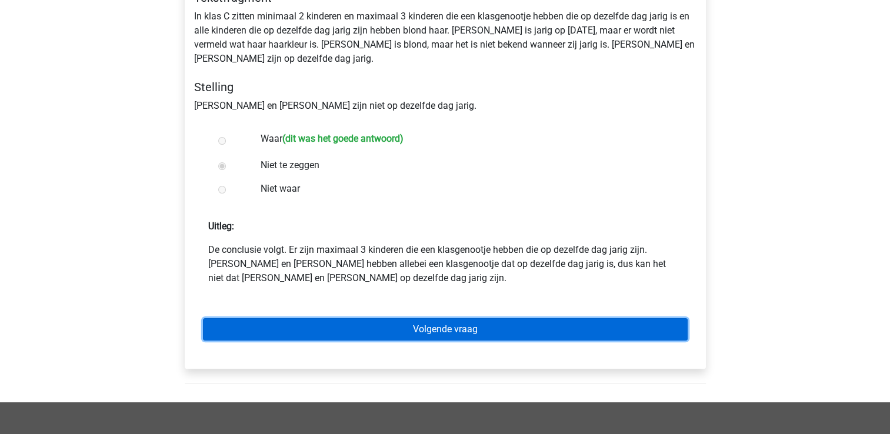
click at [443, 318] on link "Volgende vraag" at bounding box center [445, 329] width 485 height 22
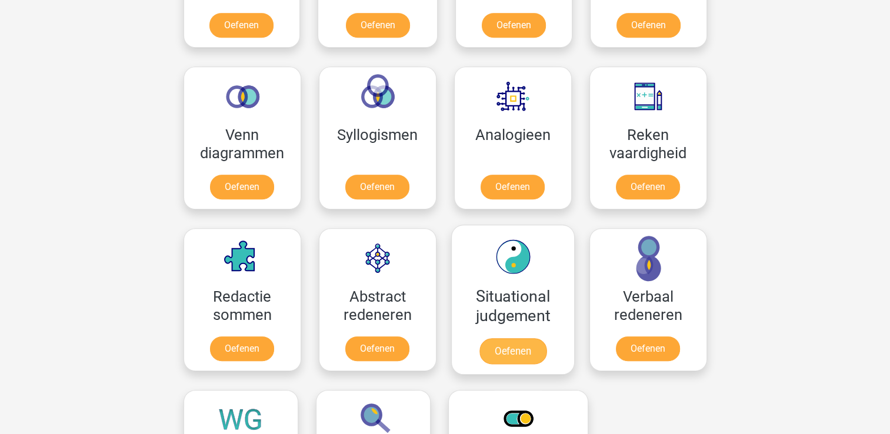
scroll to position [824, 0]
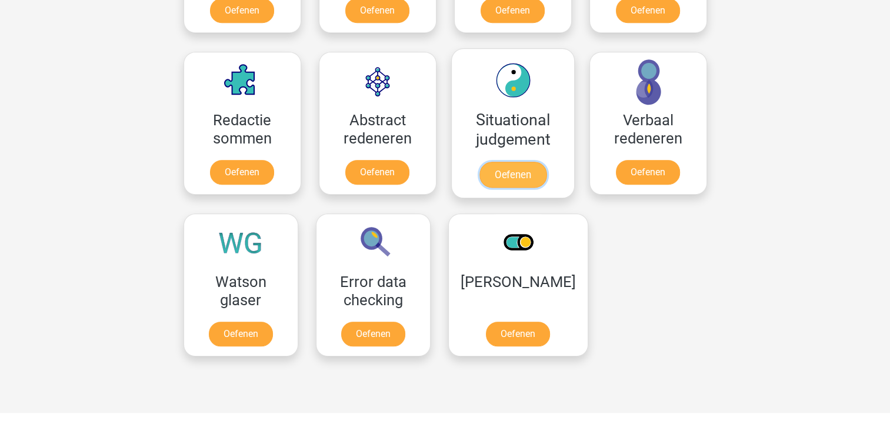
click at [495, 175] on link "Oefenen" at bounding box center [512, 175] width 67 height 26
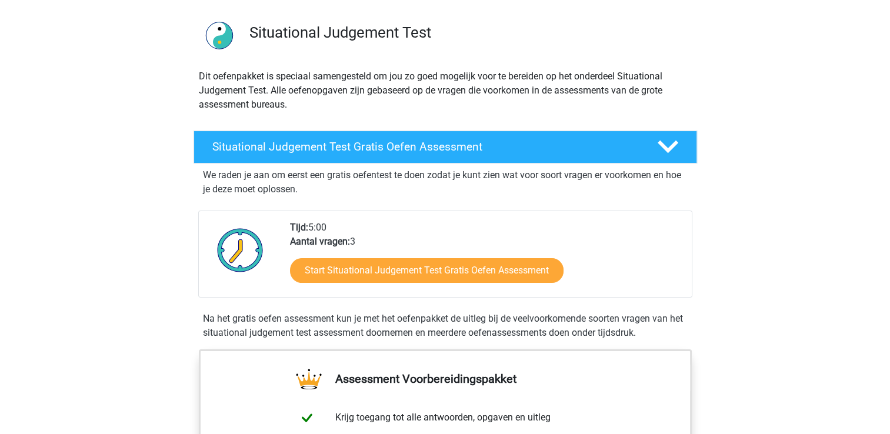
scroll to position [118, 0]
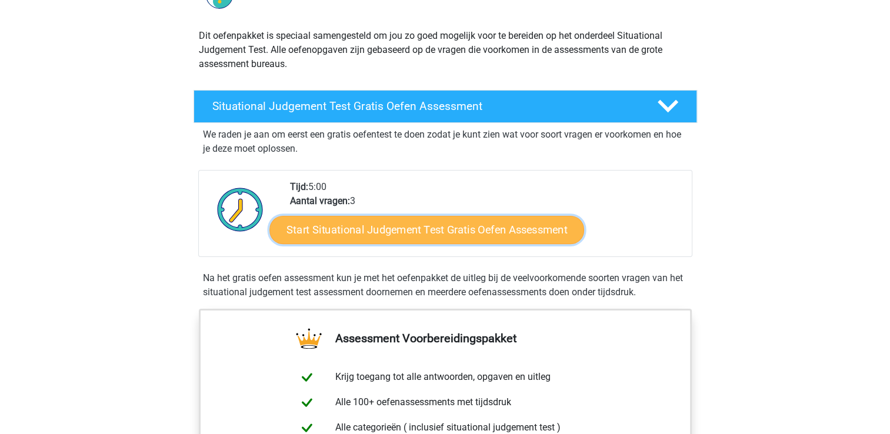
click at [398, 224] on link "Start Situational Judgement Test Gratis Oefen Assessment" at bounding box center [426, 230] width 315 height 28
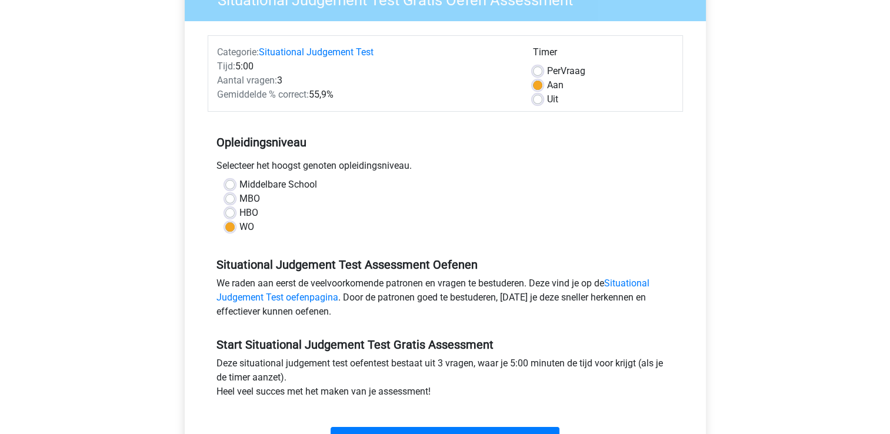
scroll to position [235, 0]
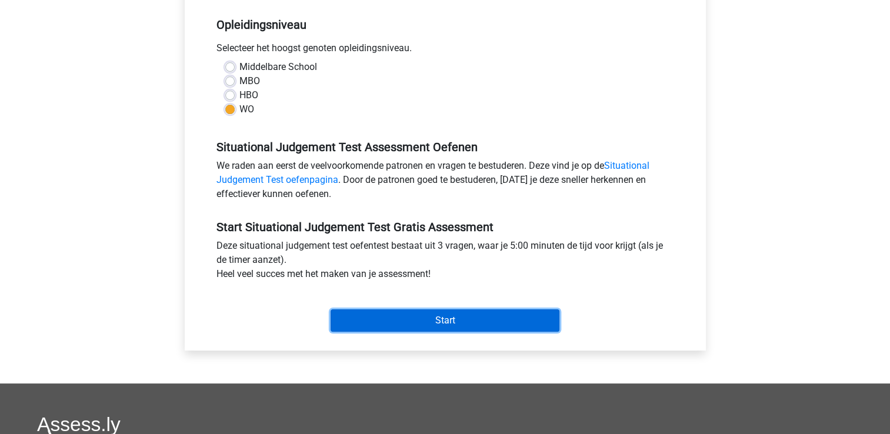
click at [417, 318] on input "Start" at bounding box center [445, 320] width 229 height 22
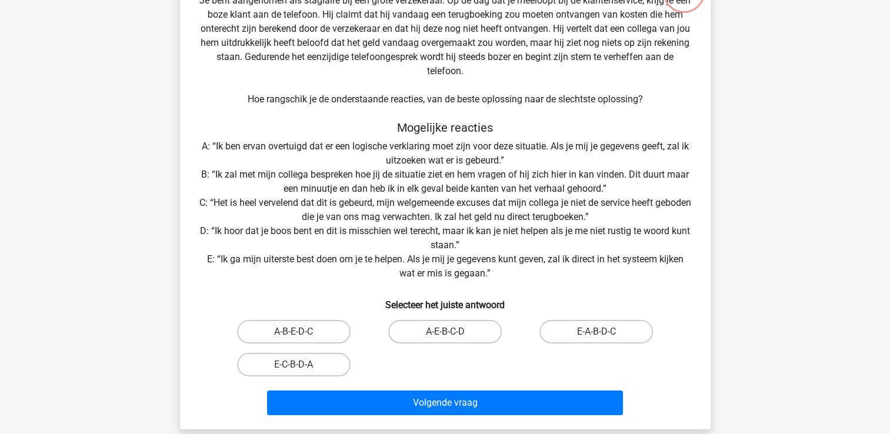
scroll to position [118, 0]
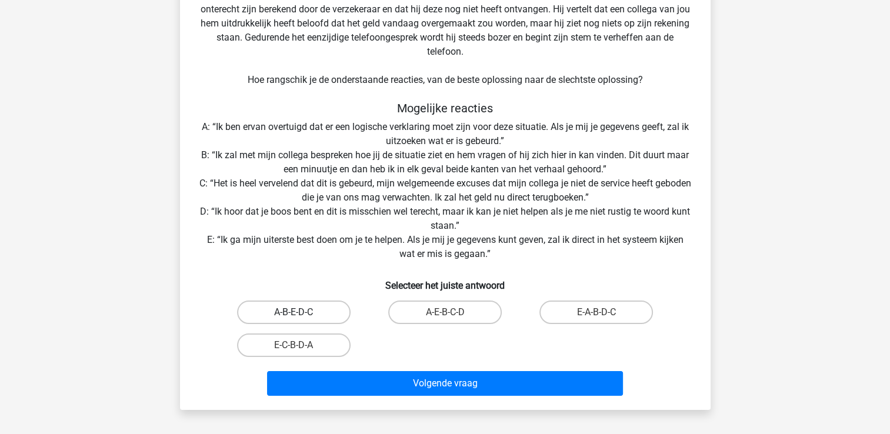
click at [305, 311] on label "A-B-E-D-C" at bounding box center [294, 313] width 114 height 24
click at [301, 312] on input "A-B-E-D-C" at bounding box center [298, 316] width 8 height 8
radio input "true"
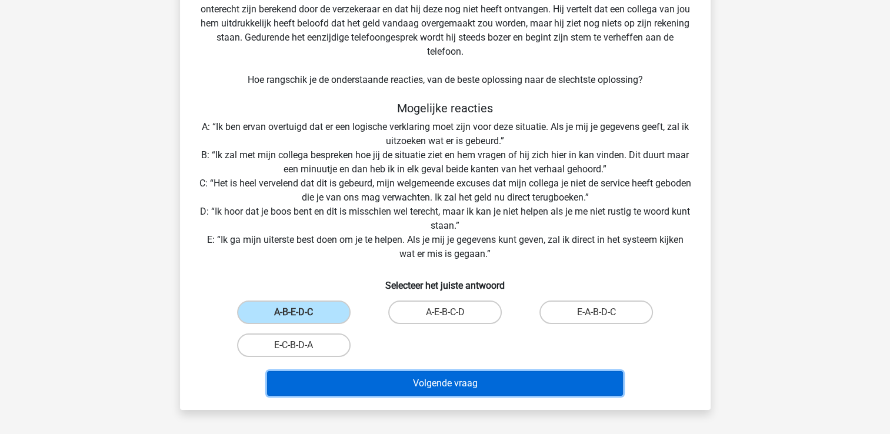
click at [427, 378] on button "Volgende vraag" at bounding box center [445, 383] width 356 height 25
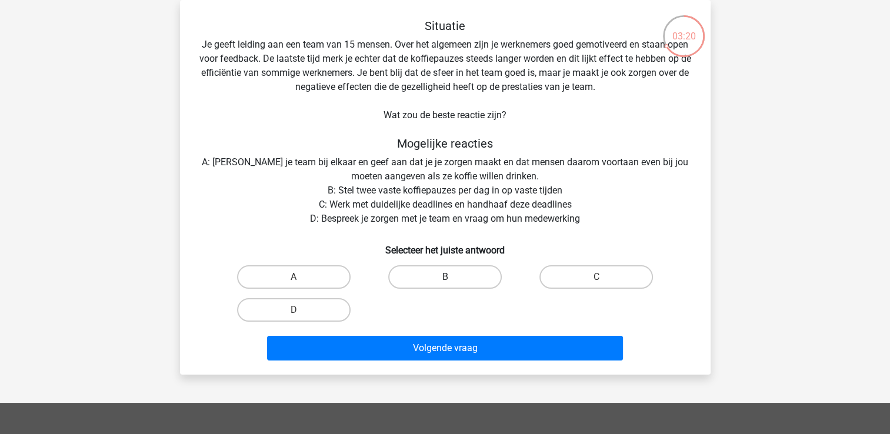
scroll to position [0, 0]
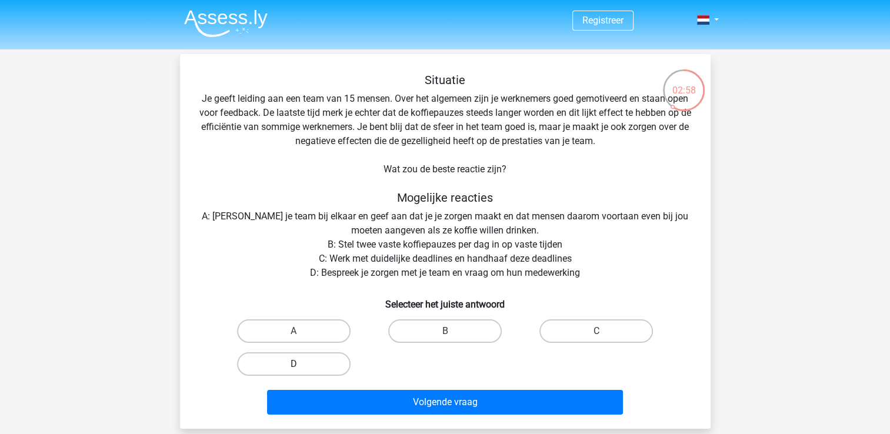
click at [324, 364] on label "D" at bounding box center [294, 364] width 114 height 24
click at [301, 364] on input "D" at bounding box center [298, 368] width 8 height 8
radio input "true"
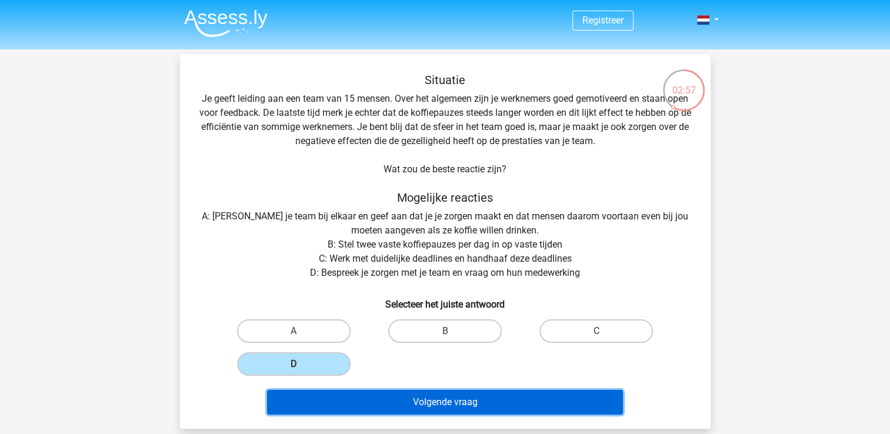
click at [421, 404] on button "Volgende vraag" at bounding box center [445, 402] width 356 height 25
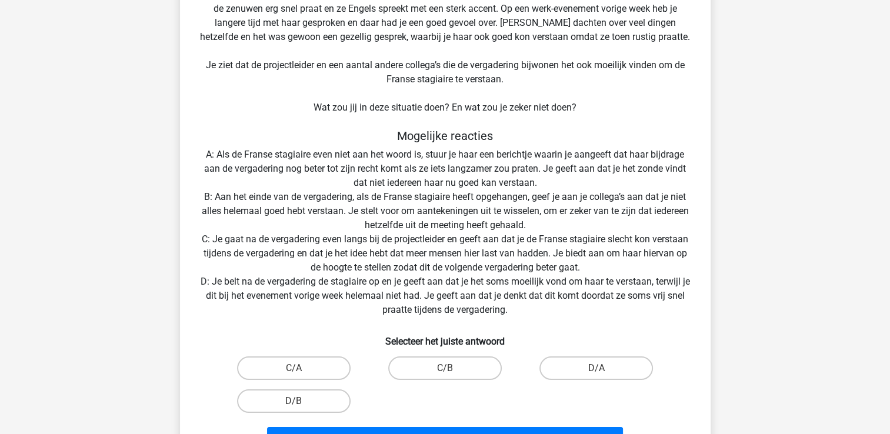
scroll to position [176, 0]
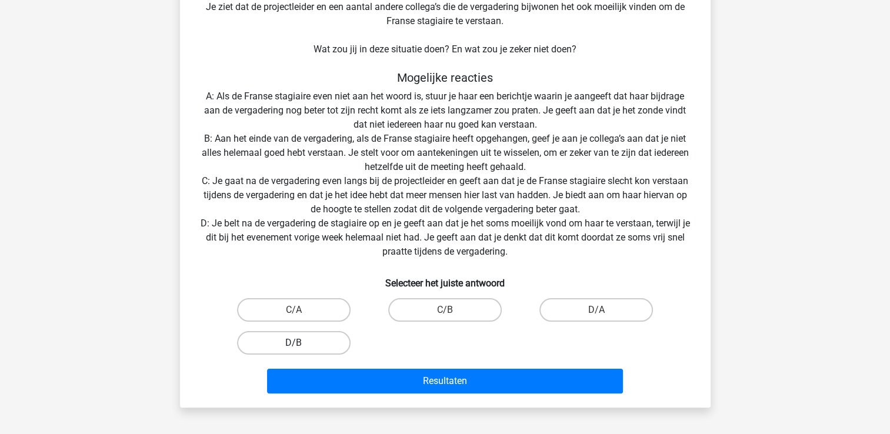
click at [315, 338] on label "D/B" at bounding box center [294, 343] width 114 height 24
click at [301, 343] on input "D/B" at bounding box center [298, 347] width 8 height 8
radio input "true"
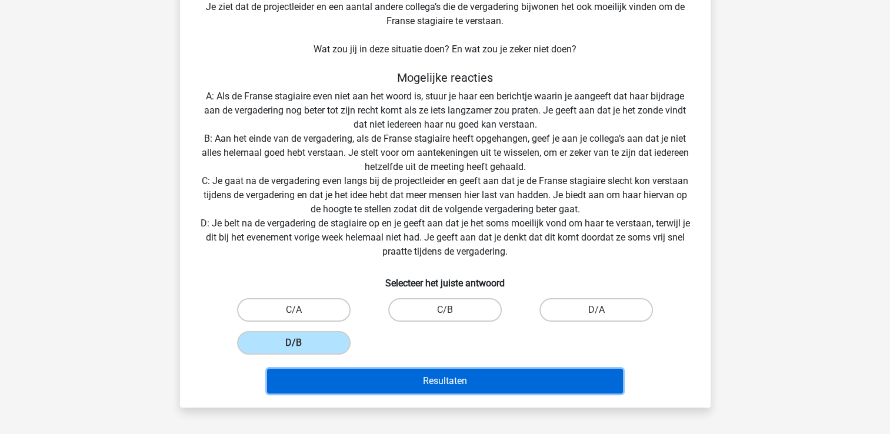
click at [465, 384] on button "Resultaten" at bounding box center [445, 381] width 356 height 25
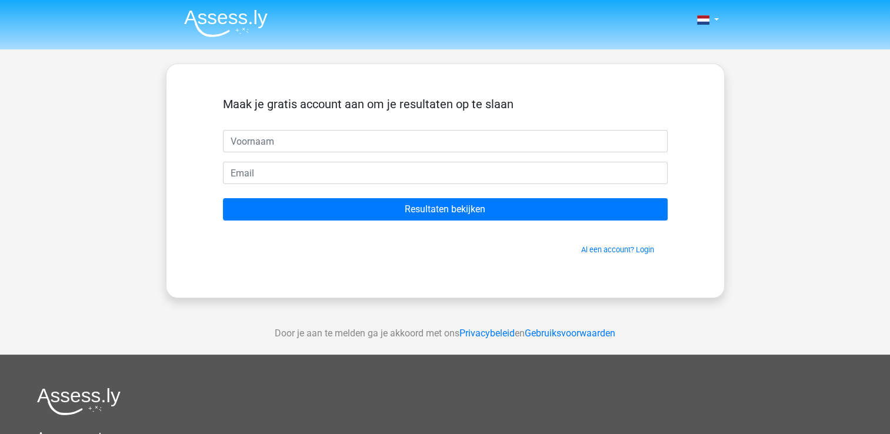
click at [305, 136] on input "text" at bounding box center [445, 141] width 445 height 22
type input "filip"
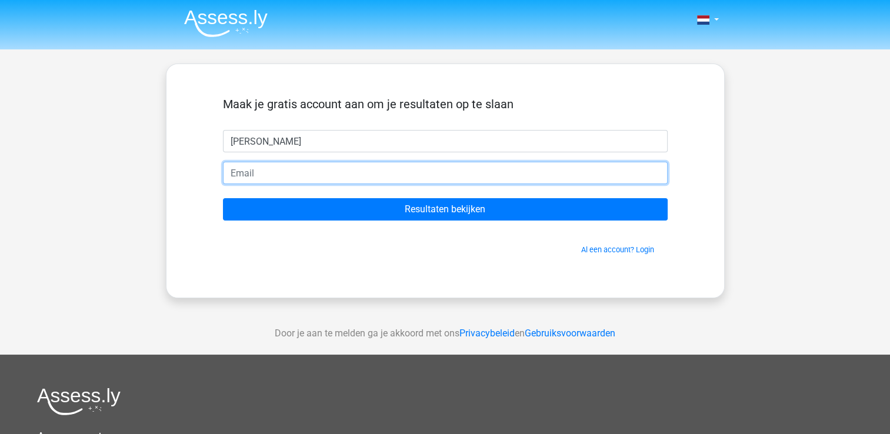
type input "stevensfilip@hotmail.com"
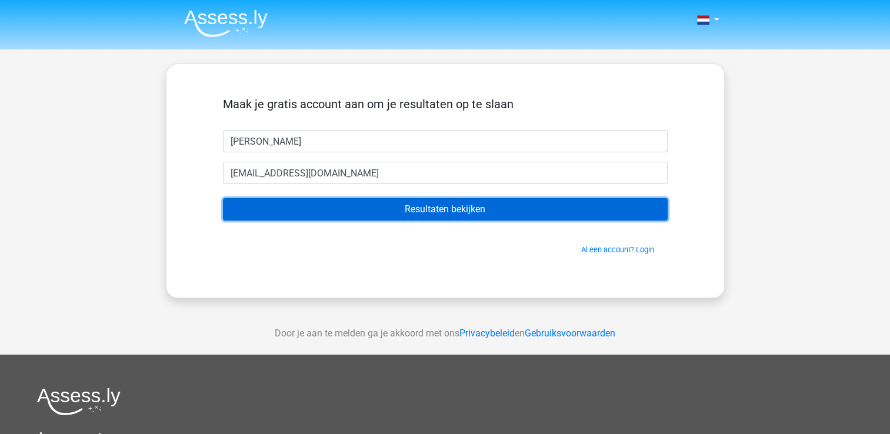
click at [369, 211] on input "Resultaten bekijken" at bounding box center [445, 209] width 445 height 22
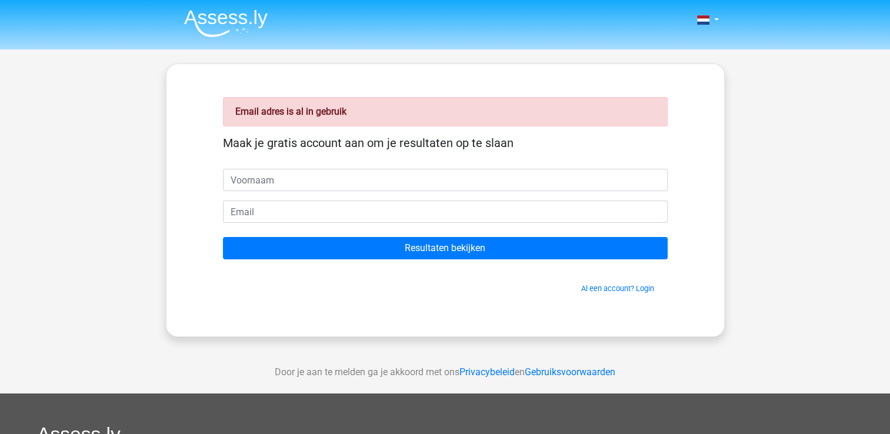
click at [284, 181] on input "text" at bounding box center [445, 180] width 445 height 22
type input "[PERSON_NAME]"
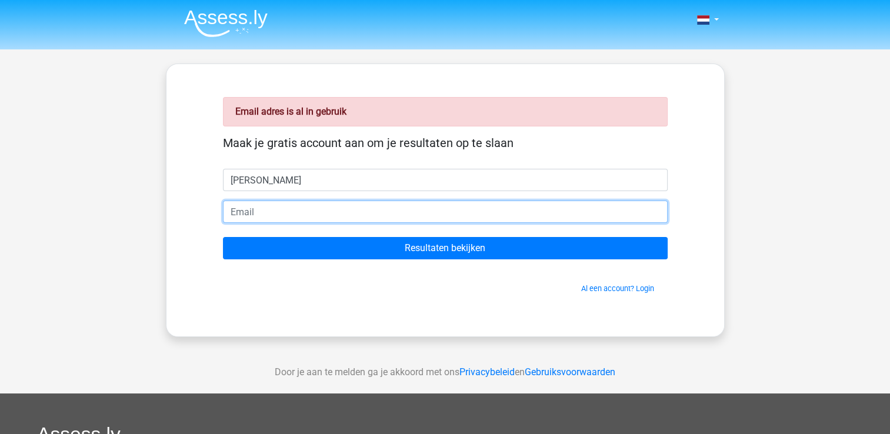
type input "[EMAIL_ADDRESS][DOMAIN_NAME]"
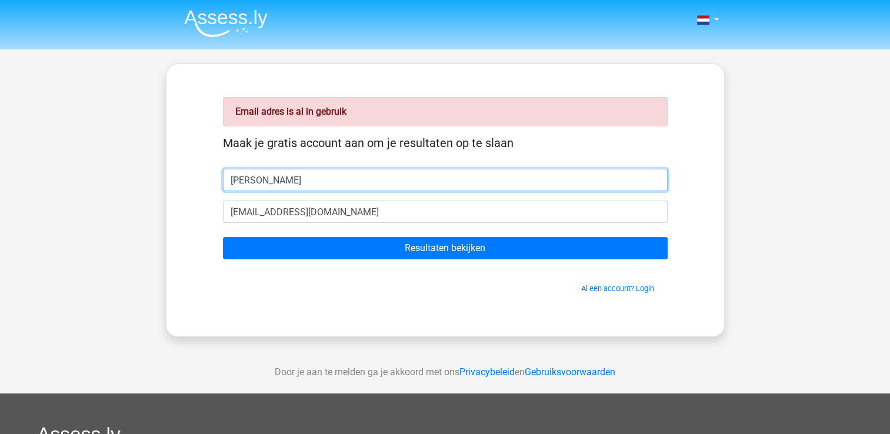
click at [288, 181] on input "[PERSON_NAME]" at bounding box center [445, 180] width 445 height 22
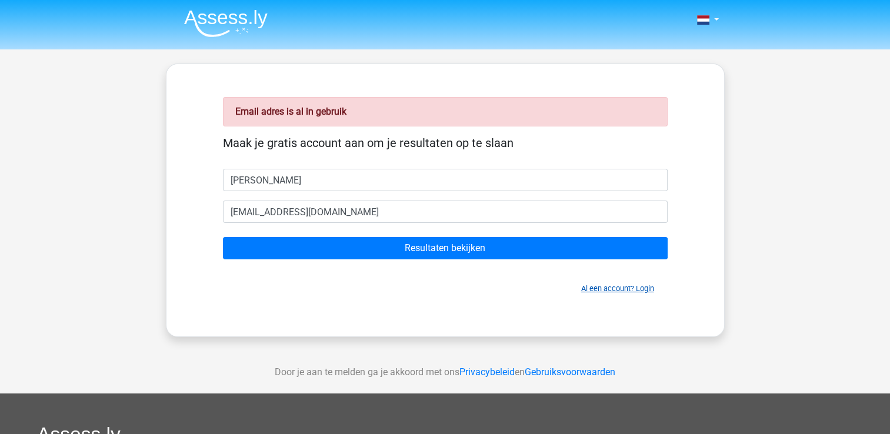
click at [635, 284] on link "Al een account? Login" at bounding box center [617, 288] width 73 height 9
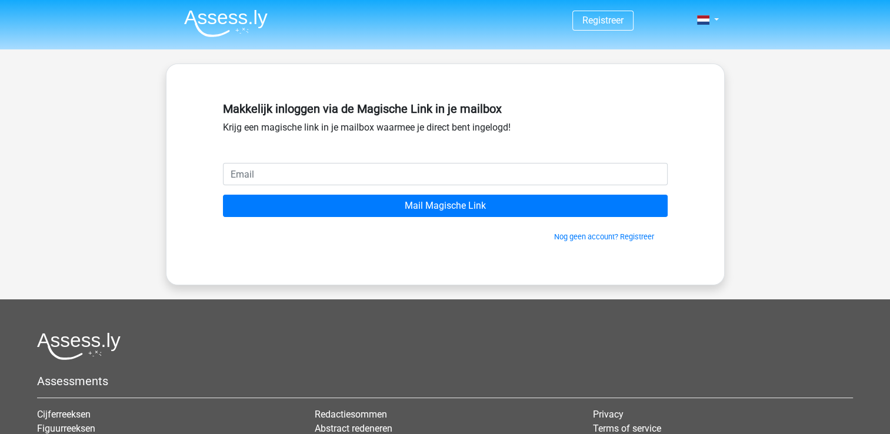
click at [268, 172] on input "email" at bounding box center [445, 174] width 445 height 22
type input "stevensfilip@hotmail.com"
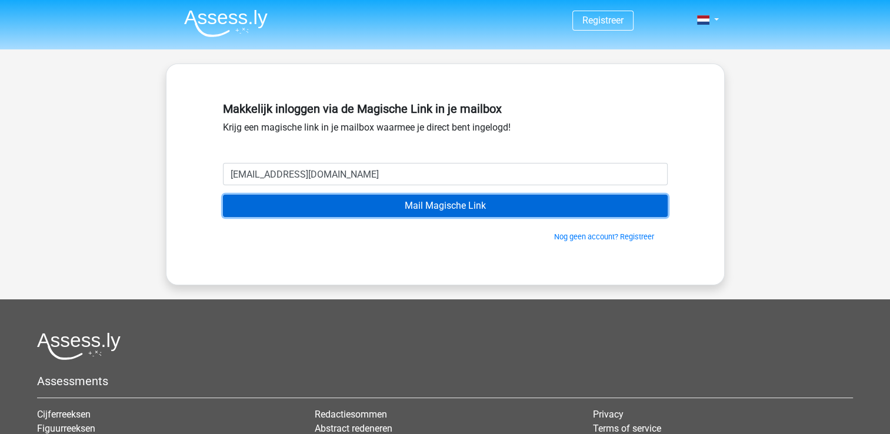
click at [414, 200] on input "Mail Magische Link" at bounding box center [445, 206] width 445 height 22
